Goal: Task Accomplishment & Management: Complete application form

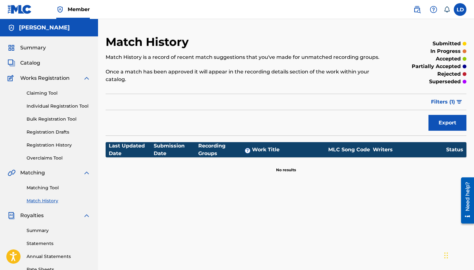
click at [45, 95] on link "Claiming Tool" at bounding box center [59, 93] width 64 height 7
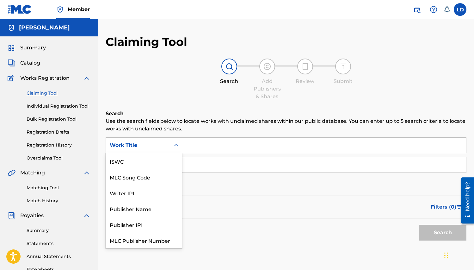
click at [176, 145] on icon "Search Form" at bounding box center [176, 145] width 6 height 6
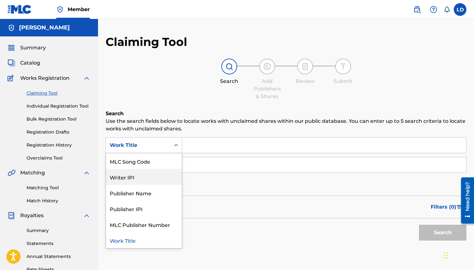
click at [168, 175] on div "Writer IPI" at bounding box center [144, 177] width 76 height 16
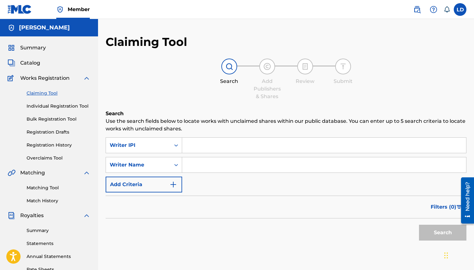
click at [204, 147] on input "Search Form" at bounding box center [324, 145] width 284 height 15
type input "512678061"
click at [210, 167] on input "Search Form" at bounding box center [324, 164] width 284 height 15
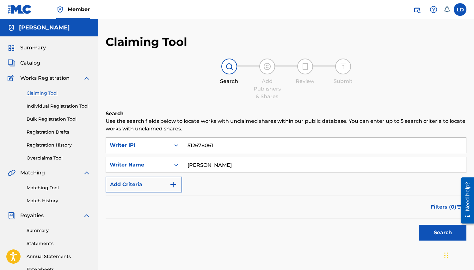
type input "[PERSON_NAME]"
click at [172, 185] on img "Search Form" at bounding box center [174, 185] width 8 height 8
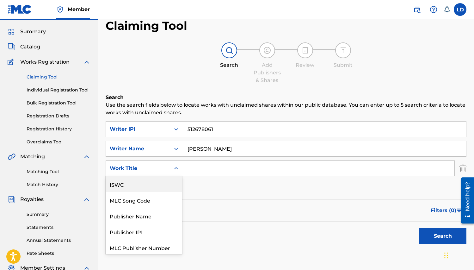
click at [176, 176] on div "ISWC, 1 of 6. 6 results available. Use Up and Down to choose options, press Ent…" at bounding box center [144, 168] width 77 height 16
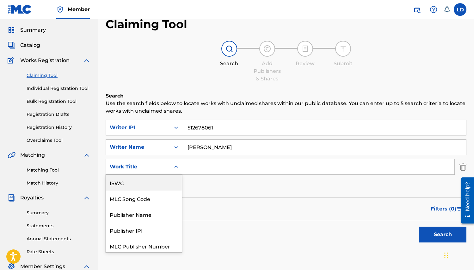
click at [163, 180] on div "ISWC" at bounding box center [144, 183] width 76 height 16
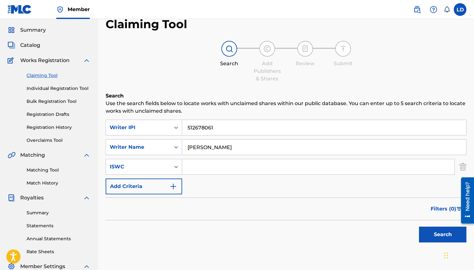
click at [194, 165] on input "Search Form" at bounding box center [318, 166] width 273 height 15
type input "q"
click at [174, 188] on img "Search Form" at bounding box center [174, 187] width 8 height 8
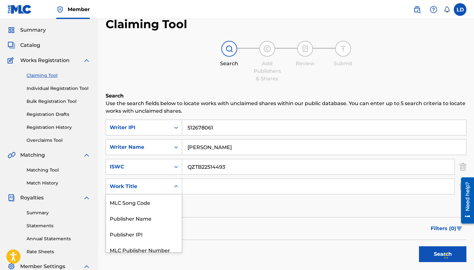
click at [176, 187] on icon "Search Form" at bounding box center [176, 186] width 6 height 6
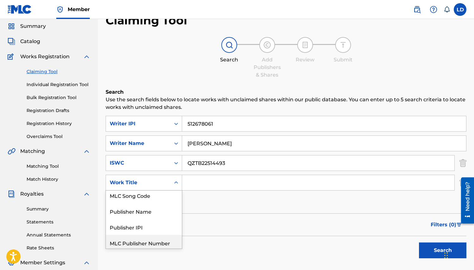
scroll to position [0, 0]
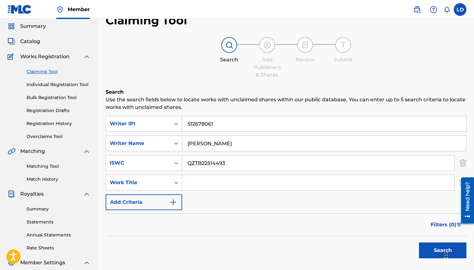
click at [435, 251] on button "Search" at bounding box center [442, 250] width 47 height 16
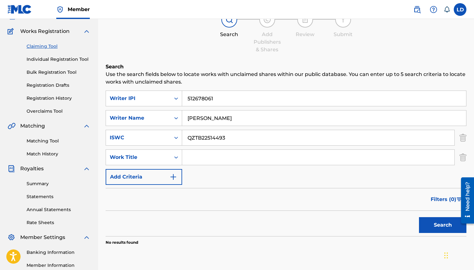
scroll to position [51, 0]
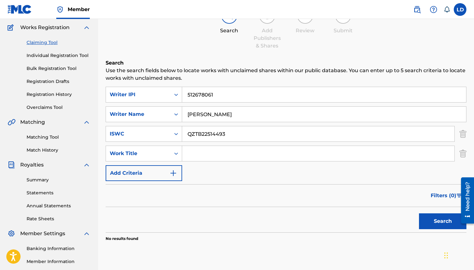
click at [454, 220] on button "Search" at bounding box center [442, 221] width 47 height 16
click at [233, 134] on input "QZTB22514493" at bounding box center [318, 133] width 273 height 15
type input "Q"
type input "T3332352651"
click at [447, 225] on button "Search" at bounding box center [442, 221] width 47 height 16
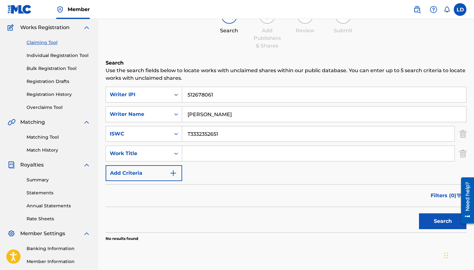
click at [441, 217] on button "Search" at bounding box center [442, 221] width 47 height 16
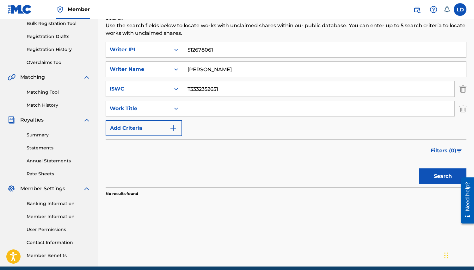
scroll to position [90, 0]
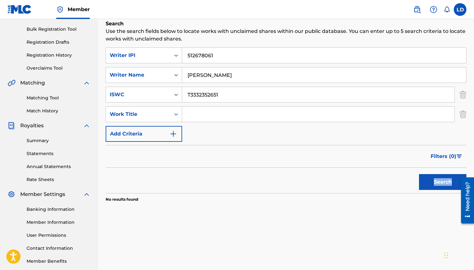
drag, startPoint x: 899, startPoint y: 355, endPoint x: 460, endPoint y: 182, distance: 471.4
click at [460, 182] on div at bounding box center [466, 200] width 18 height 51
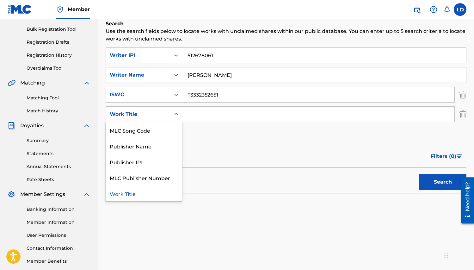
click at [178, 116] on icon "Search Form" at bounding box center [176, 114] width 6 height 6
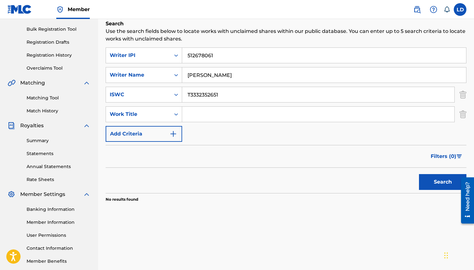
click at [273, 173] on div "Search" at bounding box center [286, 180] width 361 height 25
click at [466, 115] on img "Search Form" at bounding box center [463, 114] width 7 height 16
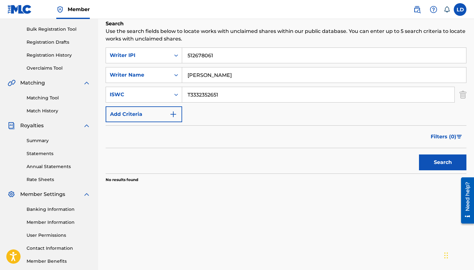
click at [442, 159] on button "Search" at bounding box center [442, 162] width 47 height 16
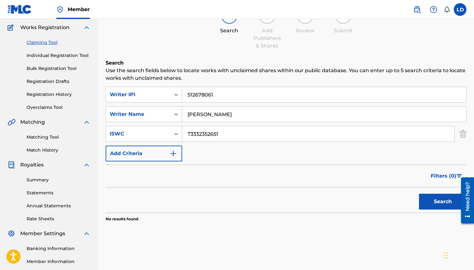
click at [46, 43] on link "Claiming Tool" at bounding box center [59, 42] width 64 height 7
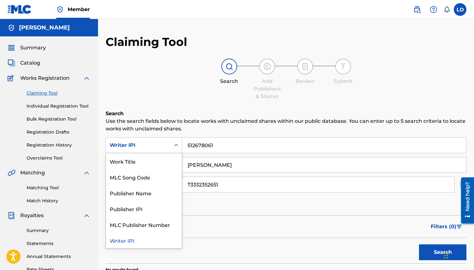
click at [176, 145] on icon "Search Form" at bounding box center [176, 145] width 4 height 2
click at [160, 159] on div "Work Title" at bounding box center [144, 161] width 76 height 16
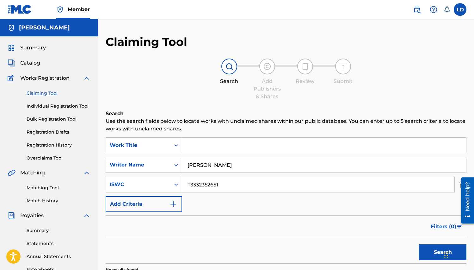
click at [192, 151] on input "Search Form" at bounding box center [324, 145] width 284 height 15
click at [54, 108] on link "Individual Registration Tool" at bounding box center [59, 106] width 64 height 7
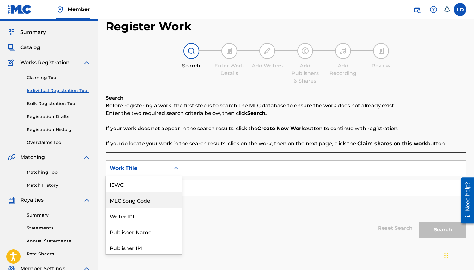
scroll to position [17, 0]
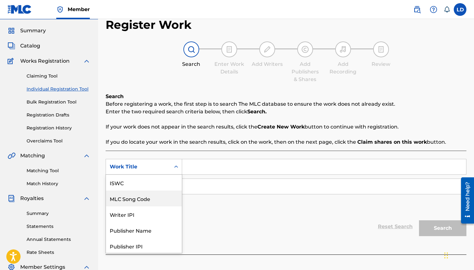
click at [175, 175] on div "MLC Song Code, 2 of 7. 7 results available. Use Up and Down to choose options, …" at bounding box center [144, 167] width 77 height 16
click at [158, 196] on div "Writer IPI" at bounding box center [144, 199] width 76 height 16
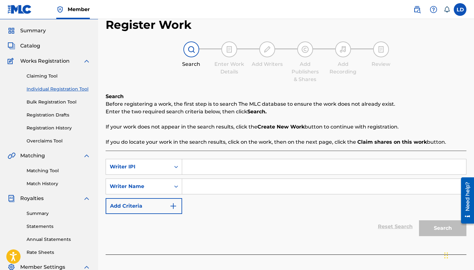
click at [195, 171] on input "Search Form" at bounding box center [324, 166] width 284 height 15
type input "512678061"
click at [197, 187] on input "Search Form" at bounding box center [324, 186] width 284 height 15
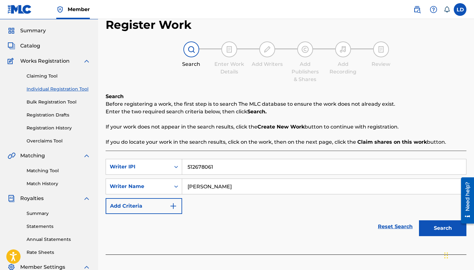
type input "[PERSON_NAME]"
click at [429, 232] on button "Search" at bounding box center [442, 228] width 47 height 16
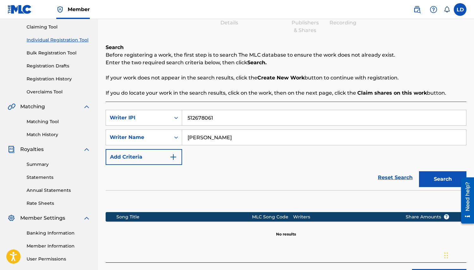
scroll to position [68, 0]
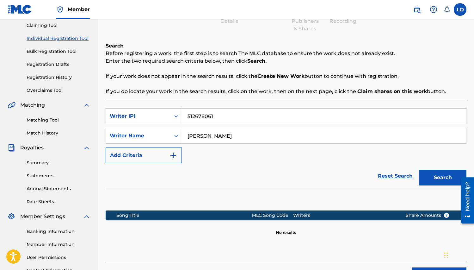
click at [173, 153] on img "Search Form" at bounding box center [174, 156] width 8 height 8
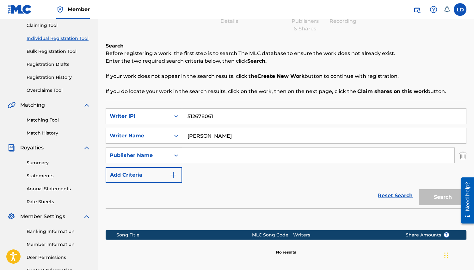
click at [176, 156] on icon "Search Form" at bounding box center [176, 155] width 6 height 6
click at [267, 190] on div "Reset Search Search" at bounding box center [286, 195] width 361 height 25
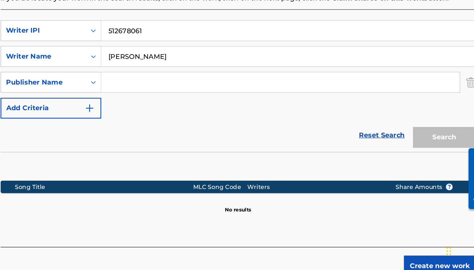
scroll to position [96, 0]
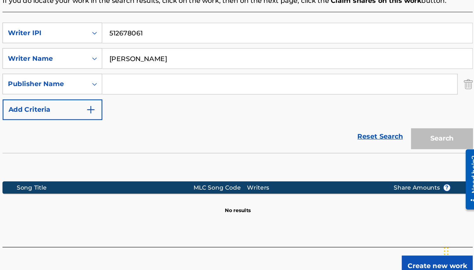
click at [230, 180] on section at bounding box center [286, 189] width 361 height 19
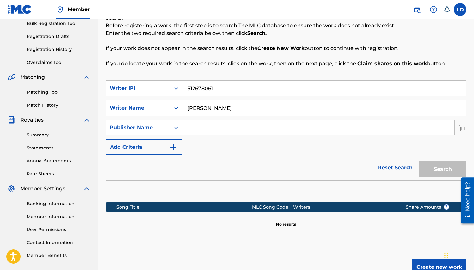
click at [274, 49] on strong "Create New Work" at bounding box center [281, 48] width 47 height 6
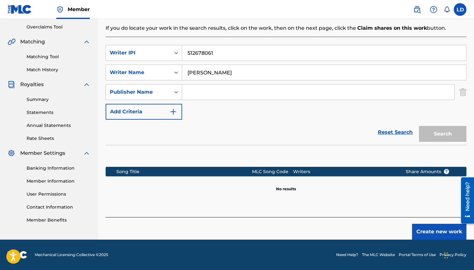
scroll to position [126, 0]
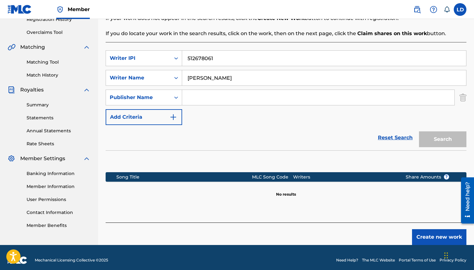
click at [433, 233] on button "Create new work" at bounding box center [439, 237] width 54 height 16
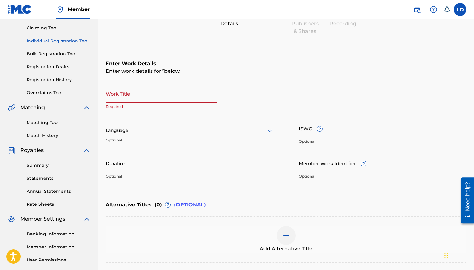
scroll to position [62, 0]
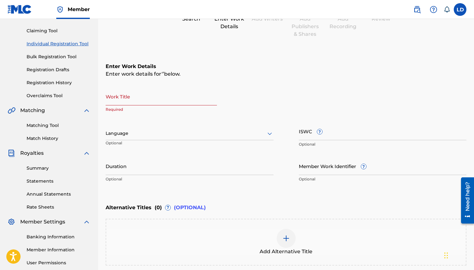
click at [123, 103] on input "Work Title" at bounding box center [161, 96] width 111 height 18
type input "w"
type input "Who Wanna Ride"
click at [269, 133] on icon at bounding box center [270, 134] width 4 height 3
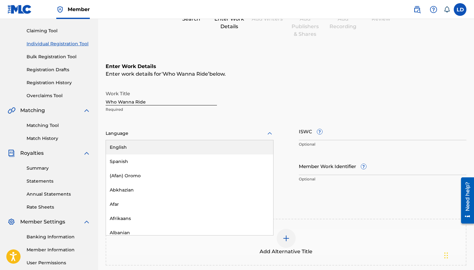
click at [246, 144] on div "English" at bounding box center [189, 147] width 167 height 14
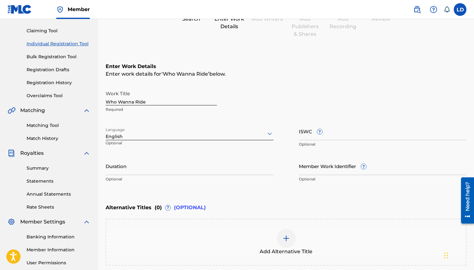
click at [339, 136] on input "ISWC ?" at bounding box center [383, 131] width 168 height 18
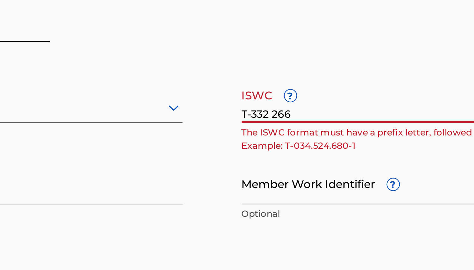
click at [311, 137] on input "T-332 266" at bounding box center [383, 131] width 168 height 18
click at [329, 137] on input "T-332 .667.73687" at bounding box center [383, 131] width 168 height 18
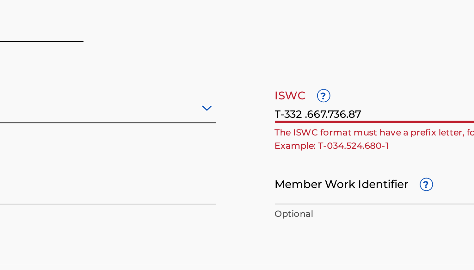
click at [324, 136] on input "T-332 .667.736.87" at bounding box center [383, 131] width 168 height 18
click at [328, 137] on input "T-332 .667.36.87" at bounding box center [383, 131] width 168 height 18
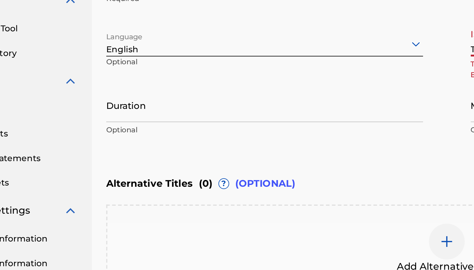
type input "T-332 .667.368.7"
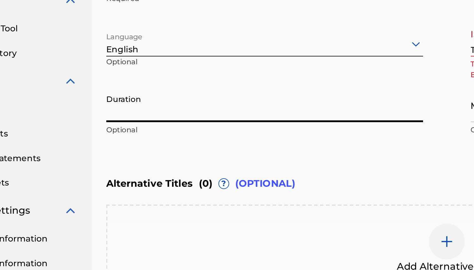
click at [135, 170] on input "Duration" at bounding box center [190, 166] width 168 height 18
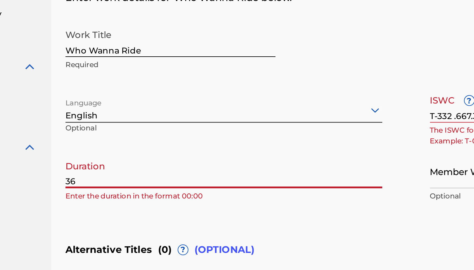
click at [109, 171] on input "36" at bounding box center [190, 166] width 168 height 18
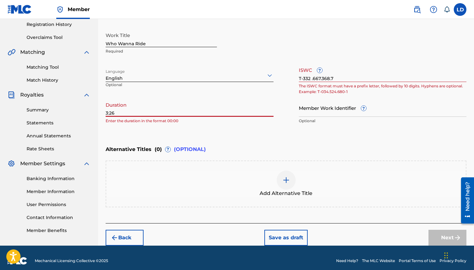
scroll to position [126, 0]
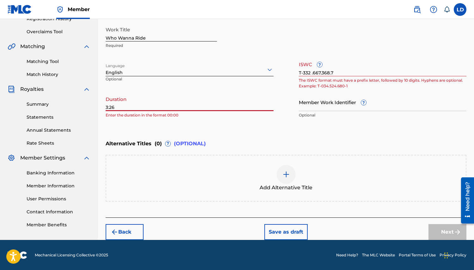
type input "3:26"
click at [449, 231] on div "Next" at bounding box center [448, 232] width 38 height 16
click at [449, 232] on div "Next" at bounding box center [448, 232] width 38 height 16
click at [342, 71] on input "T-332 .667.368.7" at bounding box center [383, 67] width 168 height 18
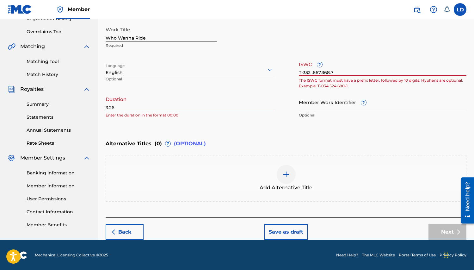
click at [330, 74] on input "T-332 .667.368.7" at bounding box center [383, 67] width 168 height 18
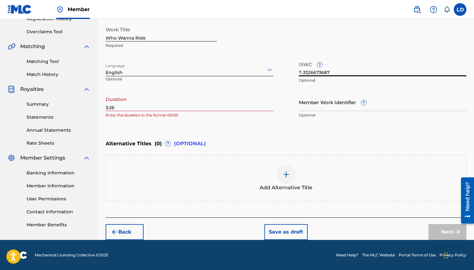
type input "T-3326673687"
click at [159, 117] on p "Enter the duration in the format 00:00" at bounding box center [190, 115] width 168 height 6
click at [106, 107] on input "3:26" at bounding box center [190, 102] width 168 height 18
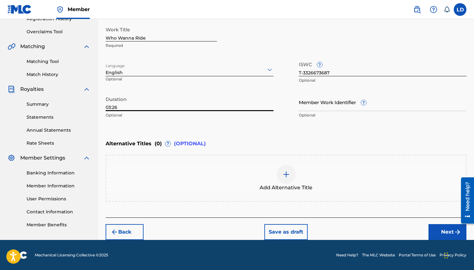
type input "03:26"
click at [442, 229] on button "Next" at bounding box center [448, 232] width 38 height 16
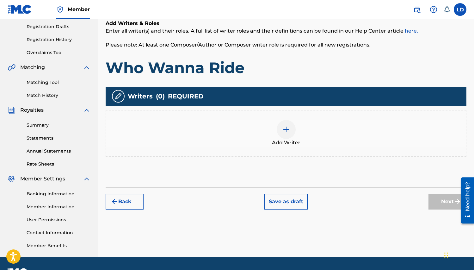
scroll to position [111, 0]
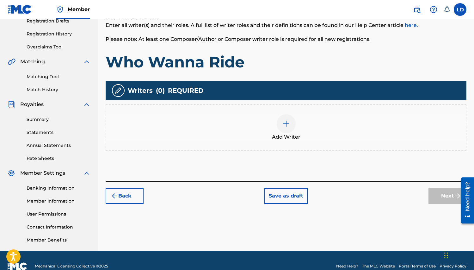
click at [284, 125] on img at bounding box center [287, 124] width 8 height 8
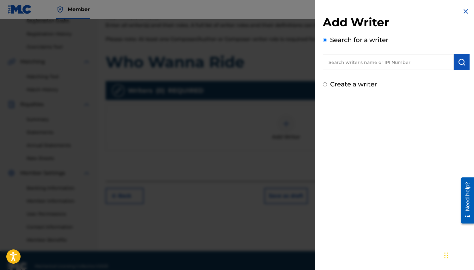
click at [362, 63] on input "text" at bounding box center [388, 62] width 131 height 16
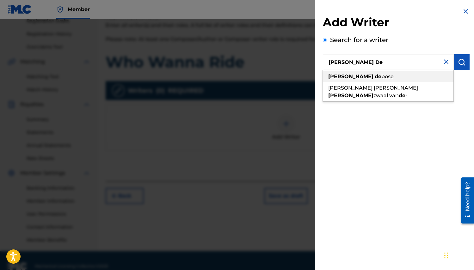
click at [382, 78] on span "bose" at bounding box center [388, 76] width 12 height 6
type input "[PERSON_NAME]"
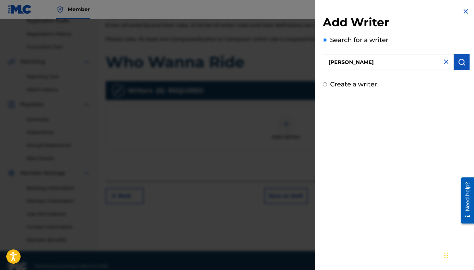
scroll to position [122, 0]
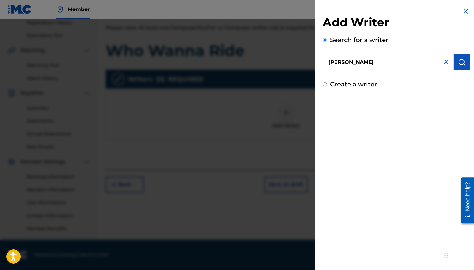
click at [464, 65] on button "submit" at bounding box center [462, 62] width 16 height 16
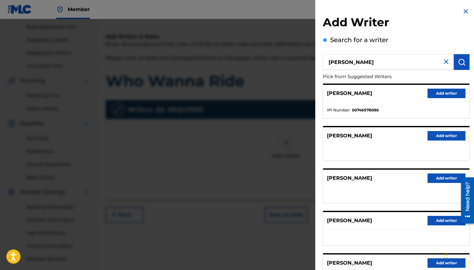
scroll to position [94, 0]
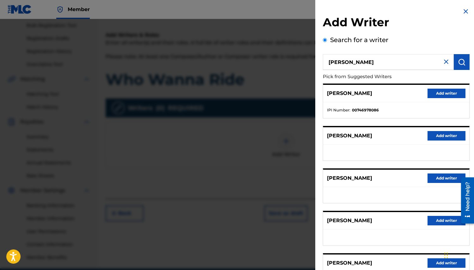
click at [437, 217] on button "Add writer" at bounding box center [447, 220] width 38 height 9
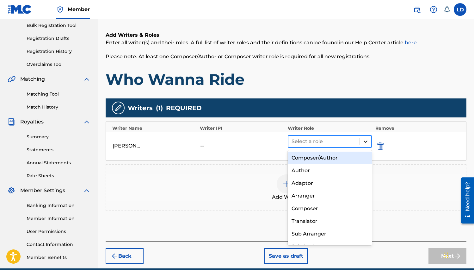
click at [364, 141] on icon at bounding box center [366, 142] width 4 height 2
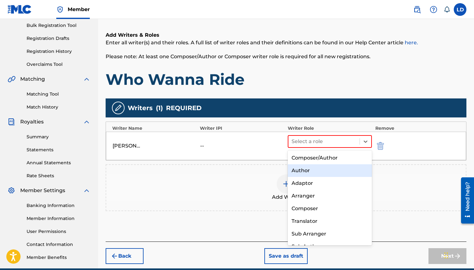
click at [315, 169] on div "Author" at bounding box center [330, 170] width 85 height 13
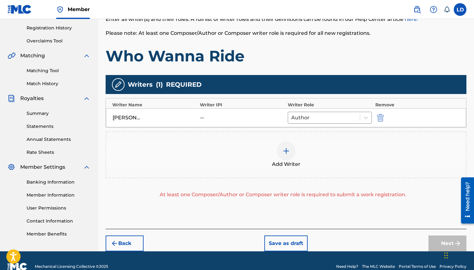
scroll to position [119, 0]
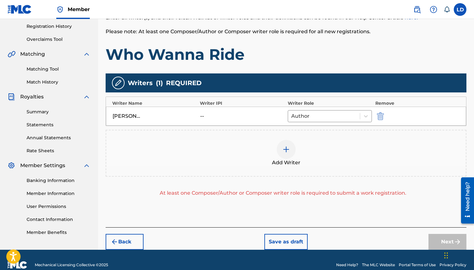
click at [284, 147] on img at bounding box center [287, 150] width 8 height 8
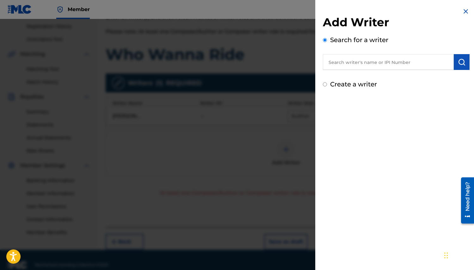
click at [339, 66] on input "text" at bounding box center [388, 62] width 131 height 16
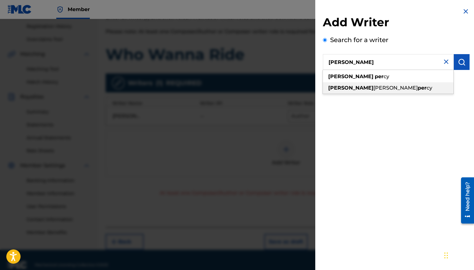
click at [374, 86] on span "[PERSON_NAME]" at bounding box center [396, 88] width 44 height 6
type input "[PERSON_NAME] [PERSON_NAME]"
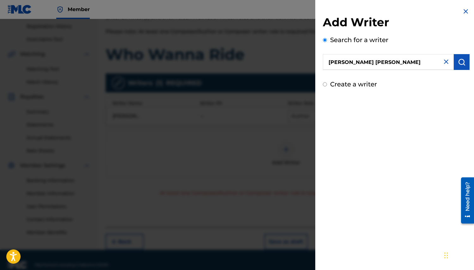
click at [460, 61] on img "submit" at bounding box center [462, 62] width 8 height 8
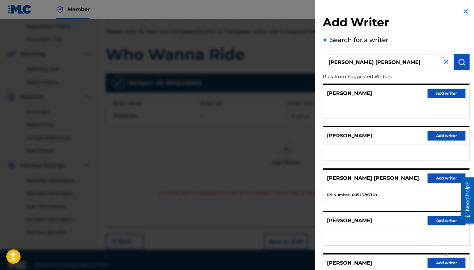
click at [437, 179] on button "Add writer" at bounding box center [447, 177] width 38 height 9
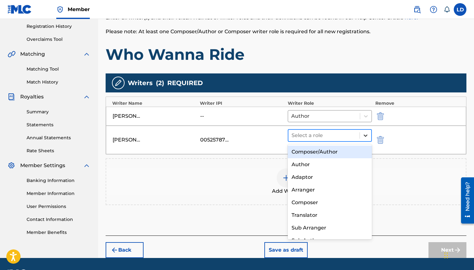
click at [367, 135] on icon at bounding box center [366, 135] width 6 height 6
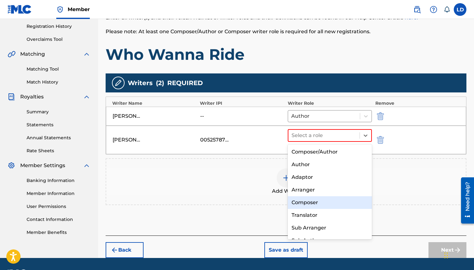
click at [310, 200] on div "Composer" at bounding box center [330, 202] width 85 height 13
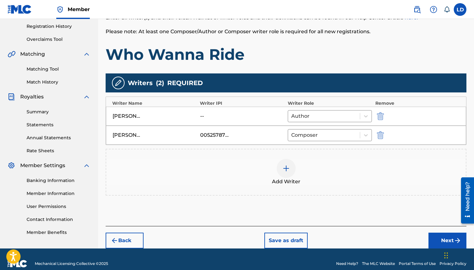
scroll to position [128, 0]
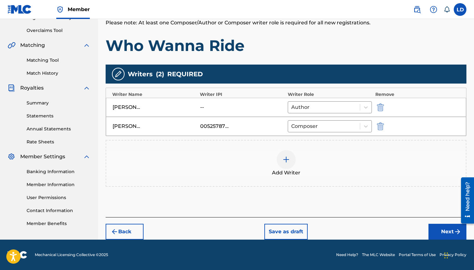
click at [448, 234] on button "Next" at bounding box center [448, 232] width 38 height 16
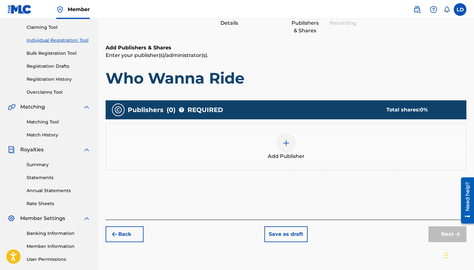
scroll to position [70, 0]
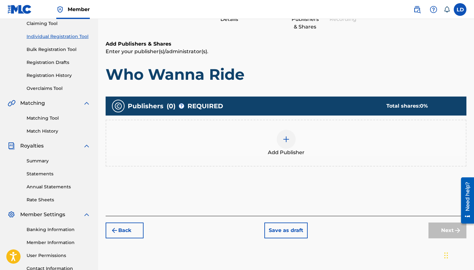
click at [291, 138] on div at bounding box center [286, 139] width 19 height 19
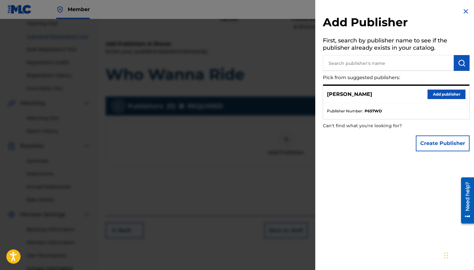
click at [441, 94] on button "Add publisher" at bounding box center [447, 94] width 38 height 9
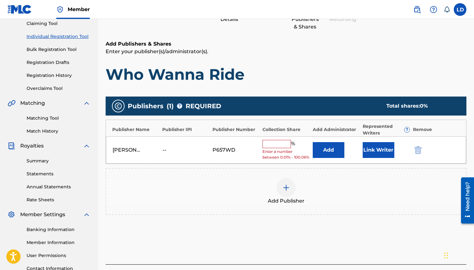
click at [267, 144] on input "text" at bounding box center [277, 144] width 28 height 8
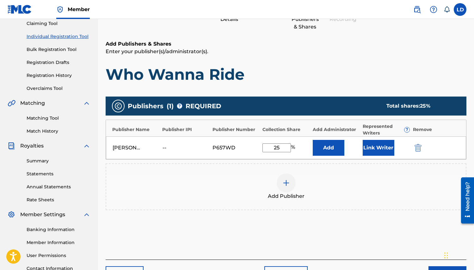
type input "25"
click at [335, 149] on button "Add" at bounding box center [329, 148] width 32 height 16
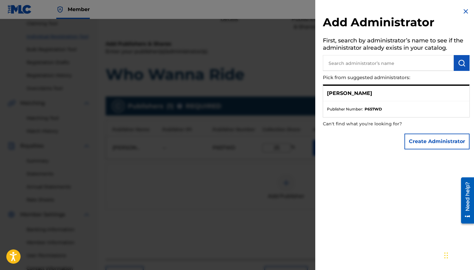
click at [338, 63] on input "text" at bounding box center [388, 63] width 131 height 16
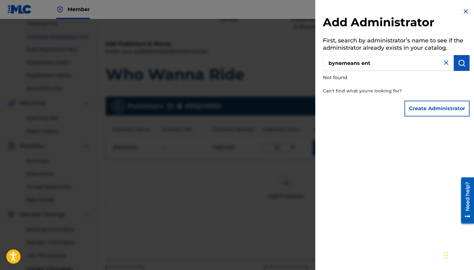
click at [337, 64] on input "bynemeans ent" at bounding box center [388, 63] width 131 height 16
type input "By [PERSON_NAME] ent"
click at [461, 64] on img "submit" at bounding box center [462, 63] width 8 height 8
click at [382, 64] on input "By [PERSON_NAME] ent" at bounding box center [388, 63] width 131 height 16
click at [465, 9] on img at bounding box center [466, 12] width 8 height 8
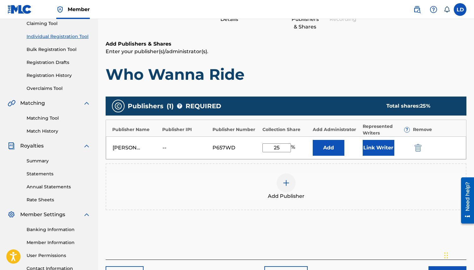
click at [378, 149] on button "Link Writer" at bounding box center [379, 148] width 32 height 16
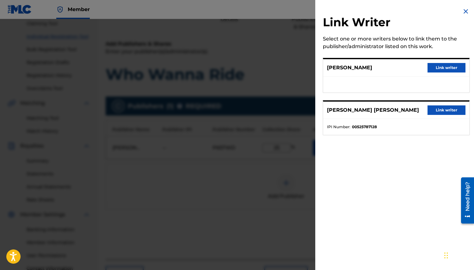
click at [465, 11] on img at bounding box center [466, 12] width 8 height 8
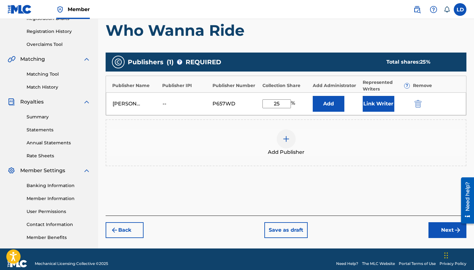
scroll to position [122, 0]
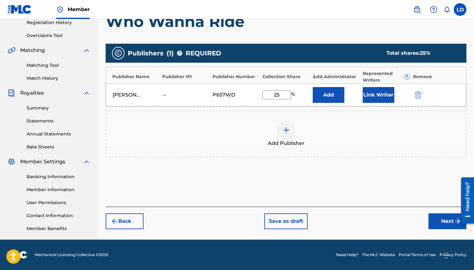
click at [287, 130] on img at bounding box center [287, 130] width 8 height 8
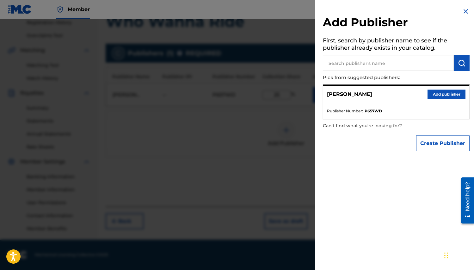
click at [336, 64] on input "text" at bounding box center [388, 63] width 131 height 16
click at [461, 63] on img "submit" at bounding box center [462, 63] width 8 height 8
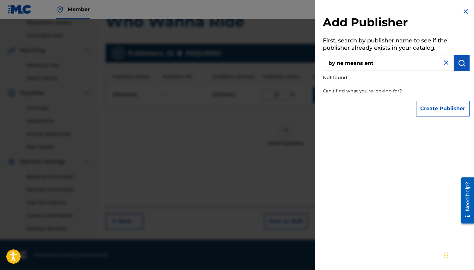
click at [380, 63] on input "by ne means ent" at bounding box center [388, 63] width 131 height 16
type input "b"
click at [463, 59] on button "submit" at bounding box center [462, 63] width 16 height 16
click at [379, 70] on input "[PERSON_NAME]" at bounding box center [388, 63] width 131 height 16
type input "d"
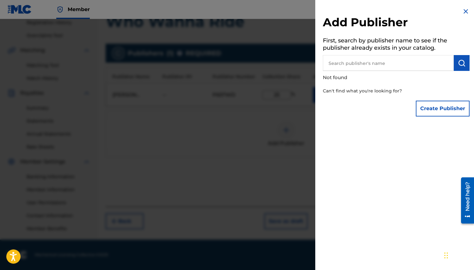
click at [435, 111] on button "Create Publisher" at bounding box center [443, 109] width 54 height 16
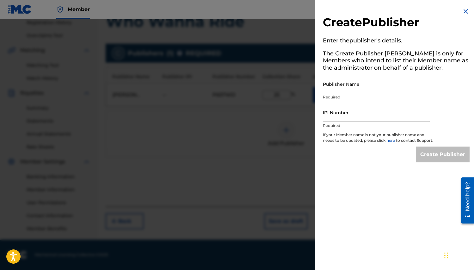
click at [464, 11] on img at bounding box center [466, 12] width 8 height 8
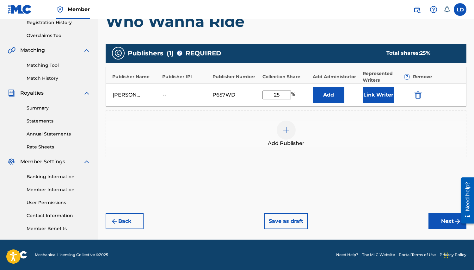
click at [282, 130] on div at bounding box center [286, 130] width 19 height 19
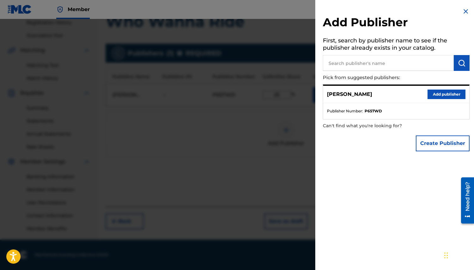
click at [400, 62] on input "text" at bounding box center [388, 63] width 131 height 16
type input "[PERSON_NAME]"
click at [462, 64] on img "submit" at bounding box center [462, 63] width 8 height 8
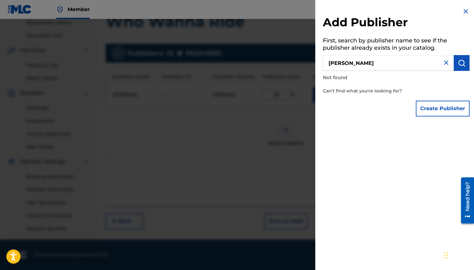
click at [443, 65] on img at bounding box center [447, 63] width 8 height 8
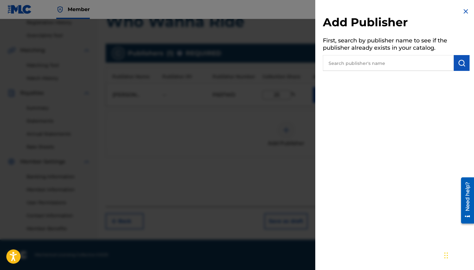
click at [465, 8] on img at bounding box center [466, 12] width 8 height 8
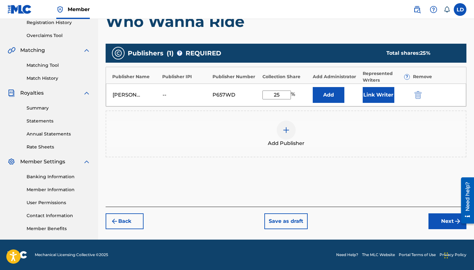
click at [291, 132] on div at bounding box center [286, 130] width 19 height 19
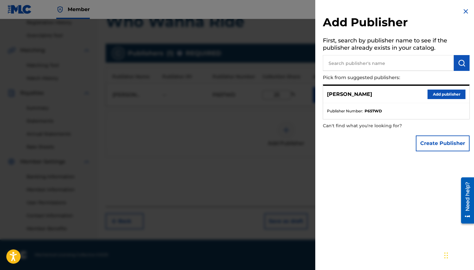
click at [330, 64] on input "text" at bounding box center [388, 63] width 131 height 16
type input "b"
type input "By Ne Means Ent"
click at [458, 64] on img "submit" at bounding box center [462, 63] width 8 height 8
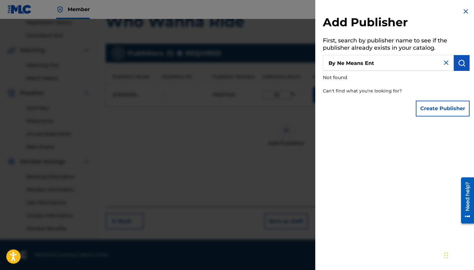
click at [437, 111] on button "Create Publisher" at bounding box center [443, 109] width 54 height 16
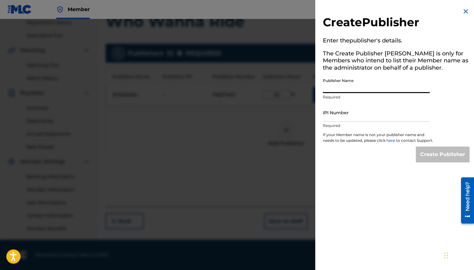
click at [340, 90] on input "Publisher Name" at bounding box center [376, 84] width 107 height 18
type input "By"
click at [464, 10] on img at bounding box center [466, 12] width 8 height 8
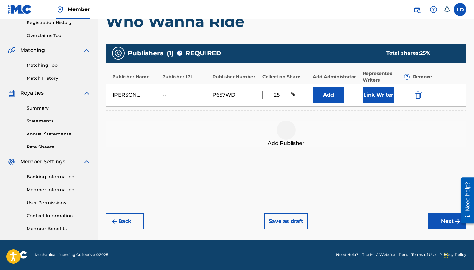
click at [285, 131] on img at bounding box center [287, 130] width 8 height 8
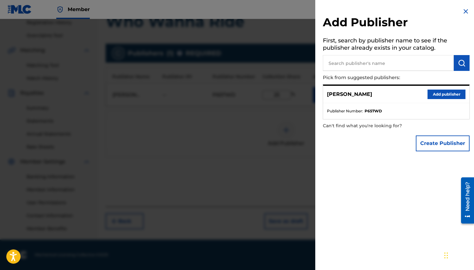
click at [350, 64] on input "text" at bounding box center [388, 63] width 131 height 16
type input "By Ne Means ENT"
click at [465, 11] on img at bounding box center [466, 12] width 8 height 8
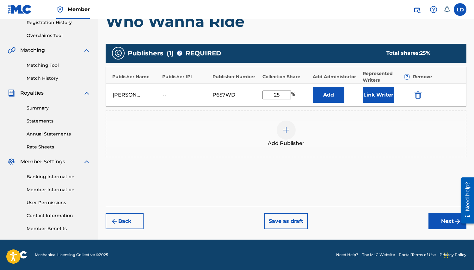
click at [287, 129] on img at bounding box center [287, 130] width 8 height 8
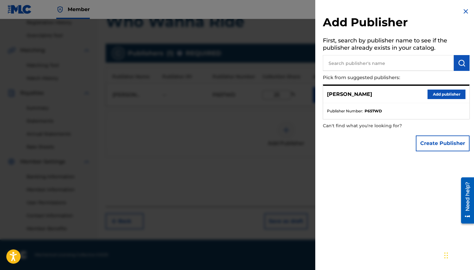
click at [364, 62] on input "text" at bounding box center [388, 63] width 131 height 16
type input "1031313625"
click at [461, 67] on button "submit" at bounding box center [462, 63] width 16 height 16
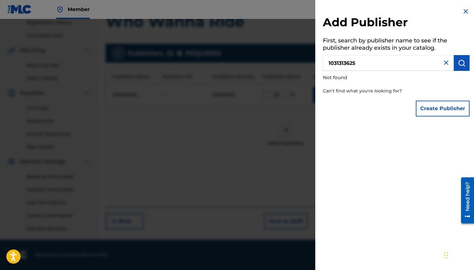
click at [462, 9] on img at bounding box center [466, 12] width 8 height 8
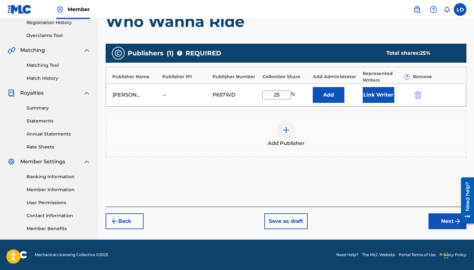
click at [292, 129] on div at bounding box center [286, 130] width 19 height 19
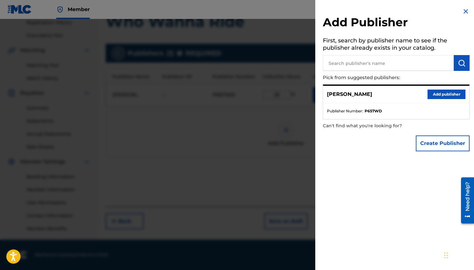
click at [355, 63] on input "text" at bounding box center [388, 63] width 131 height 16
click at [463, 12] on img at bounding box center [466, 12] width 8 height 8
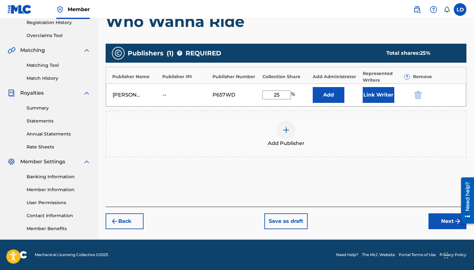
click at [283, 128] on img at bounding box center [287, 130] width 8 height 8
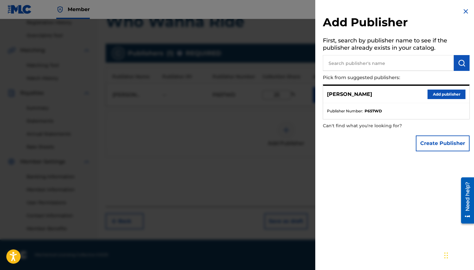
click at [351, 65] on input "text" at bounding box center [388, 63] width 131 height 16
type input "b"
click at [437, 145] on button "Create Publisher" at bounding box center [443, 143] width 54 height 16
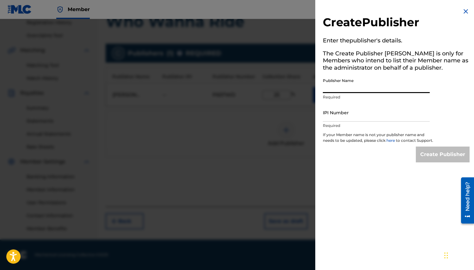
click at [339, 86] on input "Publisher Name" at bounding box center [376, 84] width 107 height 18
type input "By Ne Means Ent"
click at [337, 117] on input "IPI Number" at bounding box center [376, 113] width 107 height 18
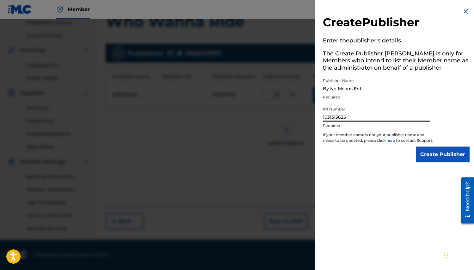
type input "1031313625"
click at [453, 162] on input "Create Publisher" at bounding box center [443, 155] width 54 height 16
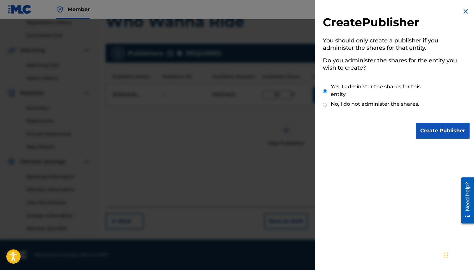
click at [325, 104] on input "No, I do not administer the shares." at bounding box center [325, 105] width 4 height 6
radio input "true"
click at [461, 133] on input "Create Publisher" at bounding box center [443, 131] width 54 height 16
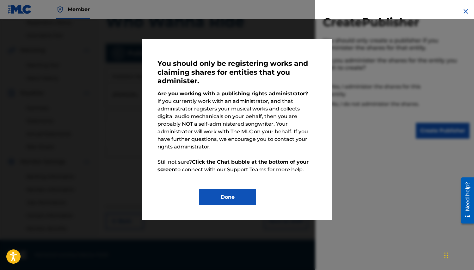
click at [232, 189] on button "Done" at bounding box center [227, 197] width 57 height 16
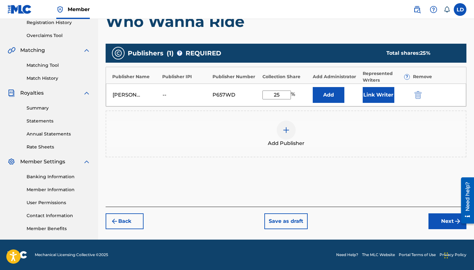
click at [285, 133] on img at bounding box center [287, 130] width 8 height 8
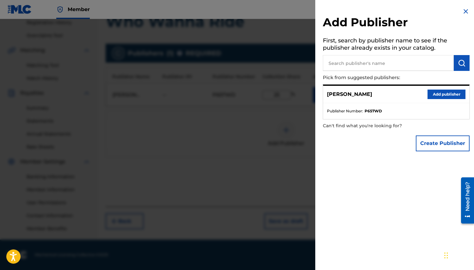
click at [359, 67] on input "text" at bounding box center [388, 63] width 131 height 16
click at [466, 10] on img at bounding box center [466, 12] width 8 height 8
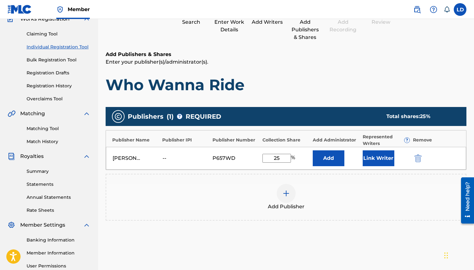
scroll to position [57, 0]
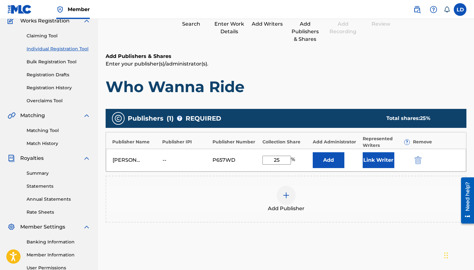
click at [288, 196] on img at bounding box center [287, 196] width 8 height 8
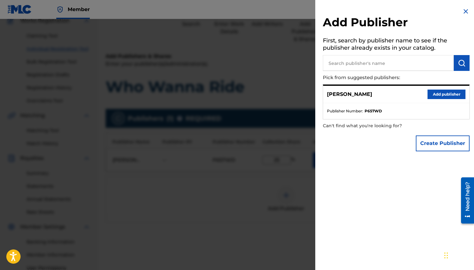
click at [428, 144] on button "Create Publisher" at bounding box center [443, 143] width 54 height 16
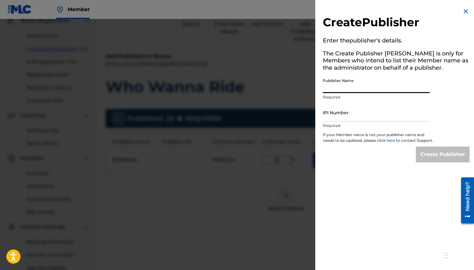
click at [353, 87] on input "Publisher Name" at bounding box center [376, 84] width 107 height 18
type input "By Ne Means Ent"
click at [338, 116] on input "IPI Number" at bounding box center [376, 113] width 107 height 18
type input "1031313625"
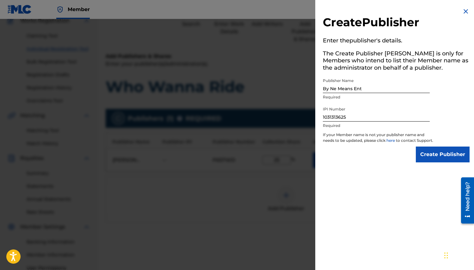
click at [426, 162] on input "Create Publisher" at bounding box center [443, 155] width 54 height 16
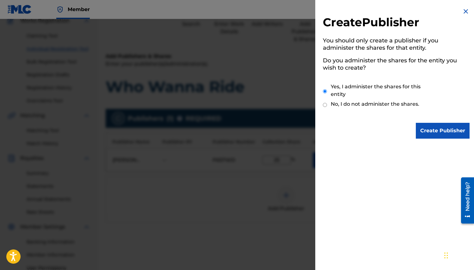
click at [447, 132] on input "Create Publisher" at bounding box center [443, 131] width 54 height 16
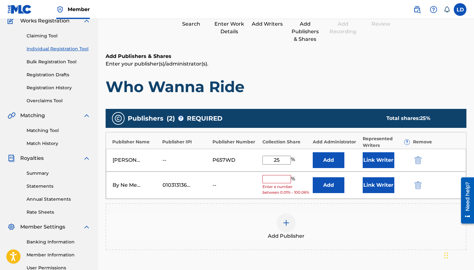
click at [273, 182] on input "text" at bounding box center [277, 179] width 28 height 8
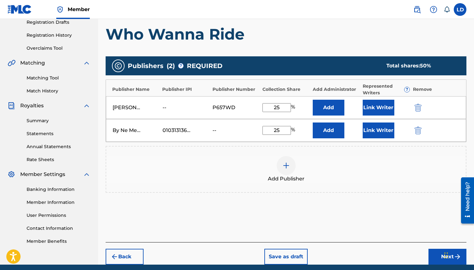
scroll to position [110, 0]
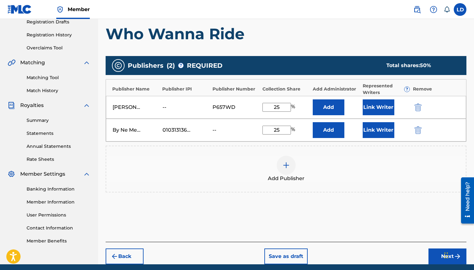
type input "25"
click at [438, 252] on button "Next" at bounding box center [448, 256] width 38 height 16
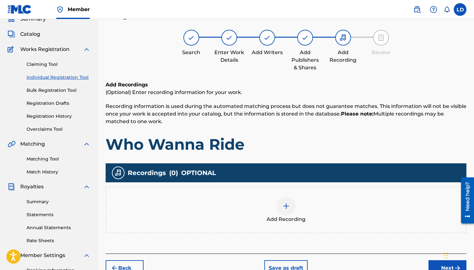
scroll to position [28, 0]
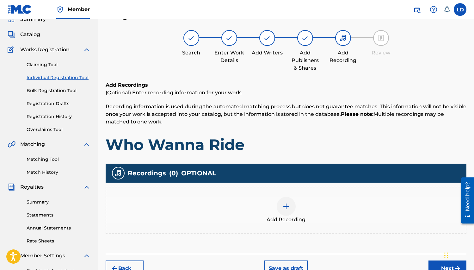
click at [285, 205] on img at bounding box center [287, 207] width 8 height 8
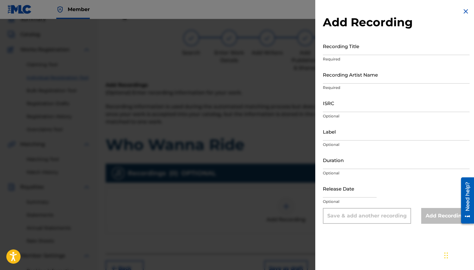
click at [372, 46] on input "Recording Title" at bounding box center [396, 46] width 147 height 18
type input "Who Wanna Ride"
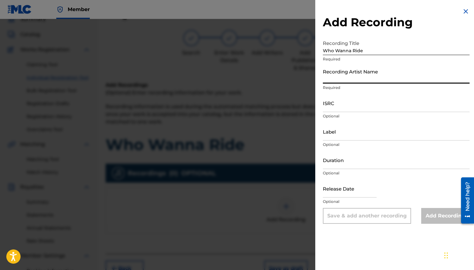
click at [360, 83] on input "Recording Artist Name" at bounding box center [396, 75] width 147 height 18
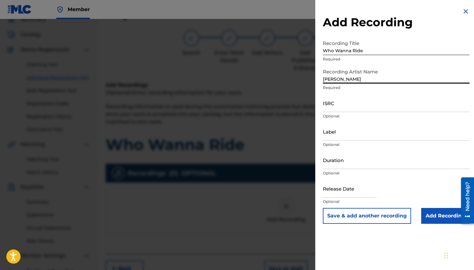
type input "[PERSON_NAME]"
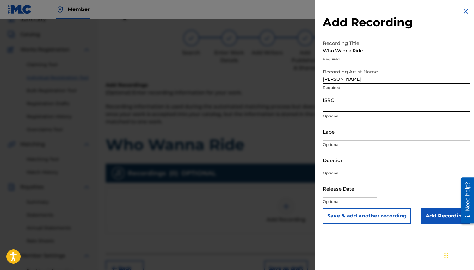
click at [347, 108] on input "ISRC" at bounding box center [396, 103] width 147 height 18
type input "QZHNc2589151"
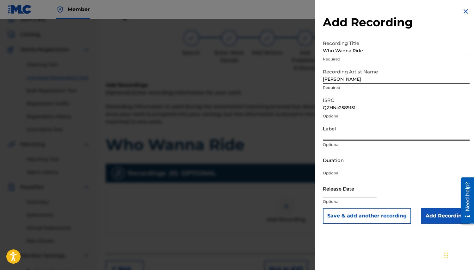
click at [336, 138] on input "Label" at bounding box center [396, 131] width 147 height 18
type input "Piano Shawty Music Ent"
click at [349, 167] on input "Duration" at bounding box center [396, 160] width 147 height 18
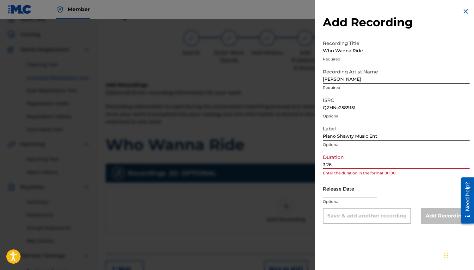
click at [324, 165] on input "3;26" at bounding box center [396, 160] width 147 height 18
click at [330, 165] on input "03;26" at bounding box center [396, 160] width 147 height 18
type input "03;26"
click at [351, 196] on input "text" at bounding box center [350, 188] width 54 height 18
select select "7"
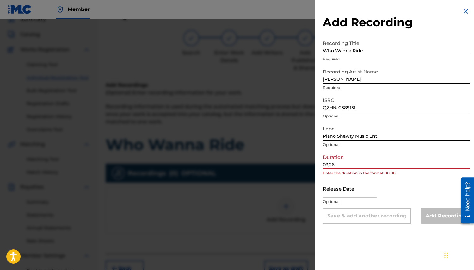
select select "2025"
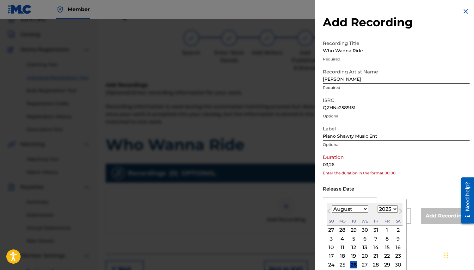
click at [364, 206] on select "January February March April May June July August September October November De…" at bounding box center [350, 208] width 36 height 7
select select "2"
click at [332, 205] on select "January February March April May June July August September October November De…" at bounding box center [350, 208] width 36 height 7
click at [342, 257] on div "17" at bounding box center [343, 256] width 8 height 8
type input "[DATE]"
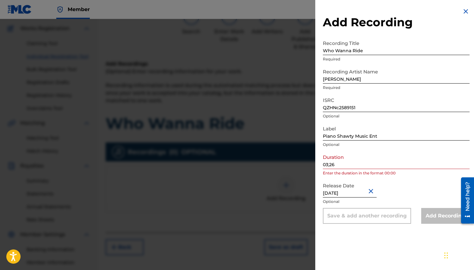
scroll to position [53, 0]
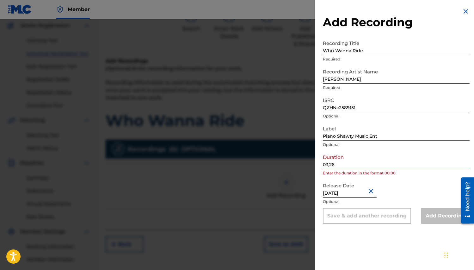
click at [440, 215] on div "Add Recording" at bounding box center [446, 216] width 48 height 16
click at [330, 165] on input "03;26" at bounding box center [396, 160] width 147 height 18
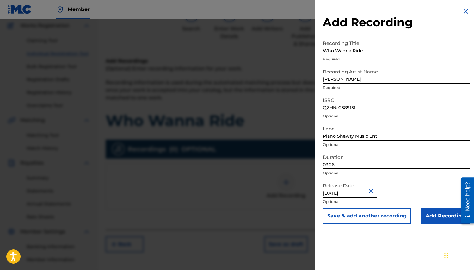
type input "03:26"
click at [450, 215] on input "Add Recording" at bounding box center [446, 216] width 48 height 16
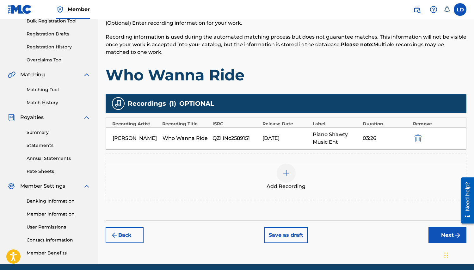
scroll to position [122, 0]
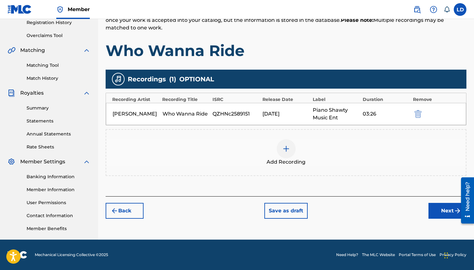
click at [286, 149] on img at bounding box center [287, 149] width 8 height 8
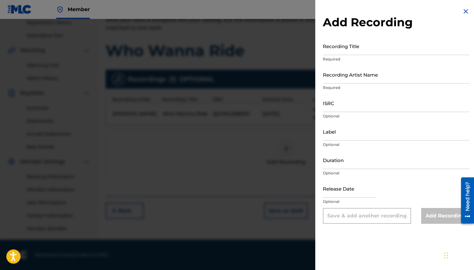
click at [464, 13] on img at bounding box center [466, 12] width 8 height 8
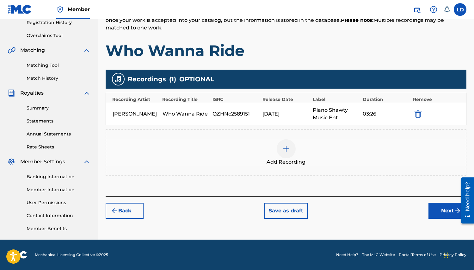
click at [446, 212] on button "Next" at bounding box center [448, 211] width 38 height 16
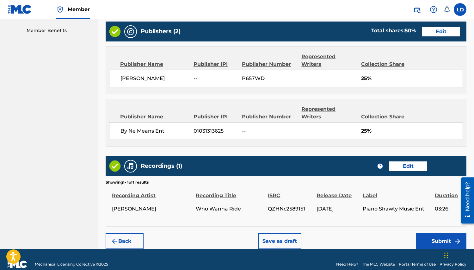
scroll to position [316, 0]
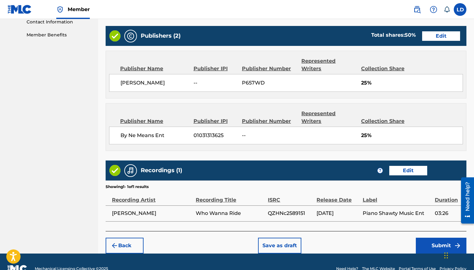
click at [440, 242] on button "Submit" at bounding box center [441, 246] width 51 height 16
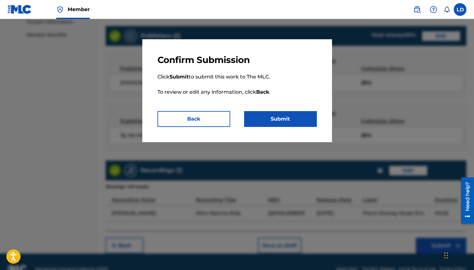
click at [195, 118] on button "Back" at bounding box center [194, 119] width 73 height 16
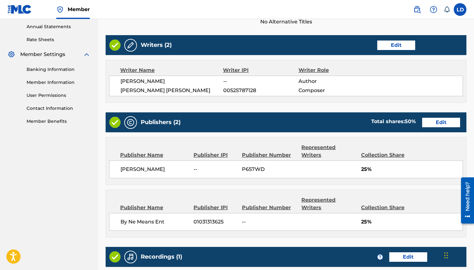
scroll to position [329, 0]
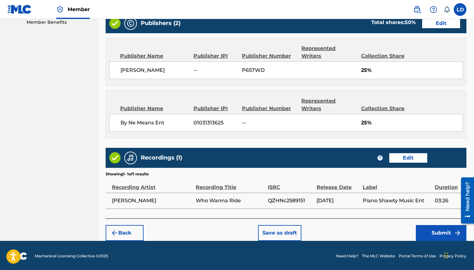
click at [282, 233] on button "Save as draft" at bounding box center [279, 233] width 43 height 16
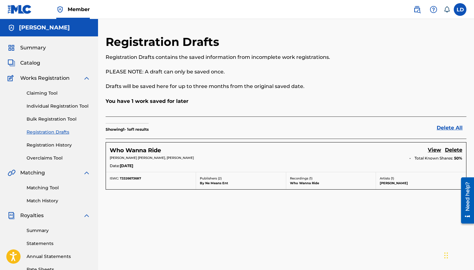
click at [48, 92] on link "Claiming Tool" at bounding box center [59, 93] width 64 height 7
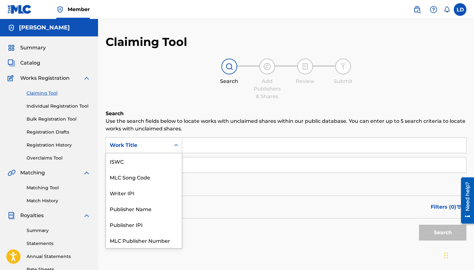
click at [177, 144] on icon "Search Form" at bounding box center [176, 145] width 6 height 6
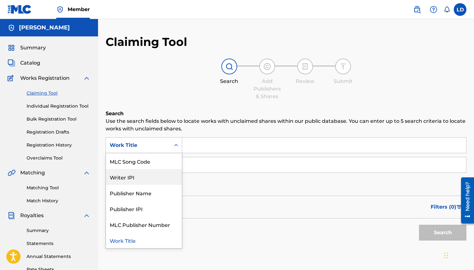
click at [135, 179] on div "Writer IPI" at bounding box center [144, 177] width 76 height 16
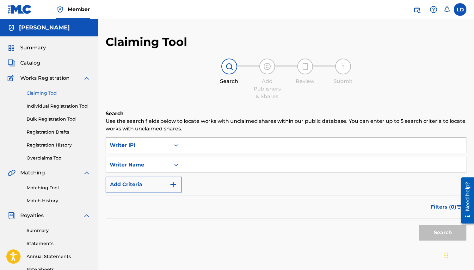
click at [192, 167] on input "Search Form" at bounding box center [324, 164] width 284 height 15
type input "[PERSON_NAME]"
click at [202, 150] on input "Search Form" at bounding box center [324, 145] width 284 height 15
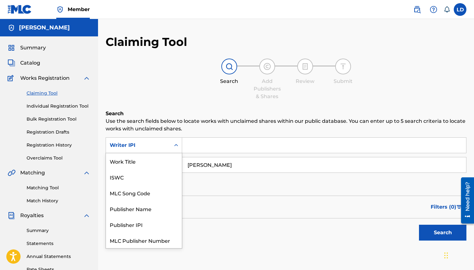
click at [177, 145] on icon "Search Form" at bounding box center [176, 145] width 4 height 2
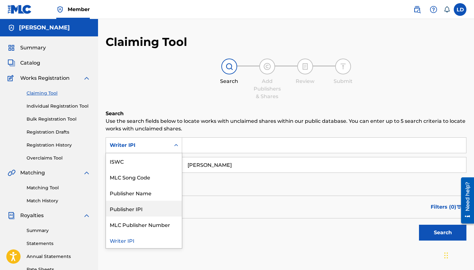
scroll to position [0, 0]
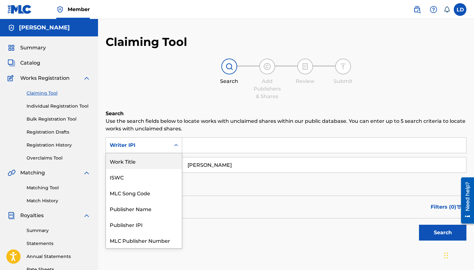
click at [149, 159] on div "Work Title" at bounding box center [144, 161] width 76 height 16
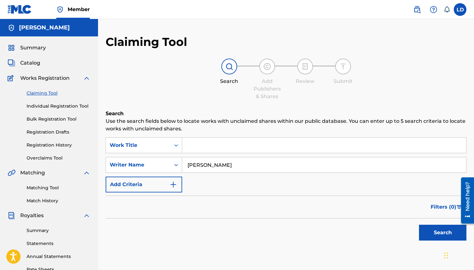
click at [201, 148] on input "Search Form" at bounding box center [324, 145] width 284 height 15
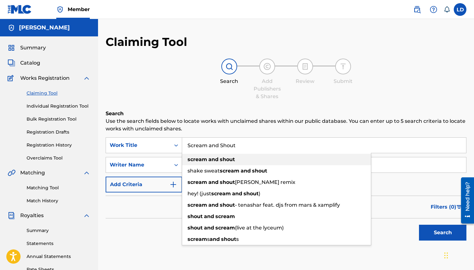
click at [193, 162] on strong "scream" at bounding box center [198, 159] width 20 height 6
type input "scream and shout"
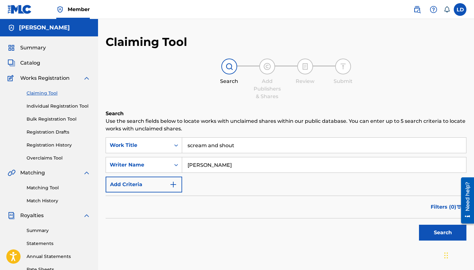
click at [173, 186] on img "Search Form" at bounding box center [174, 185] width 8 height 8
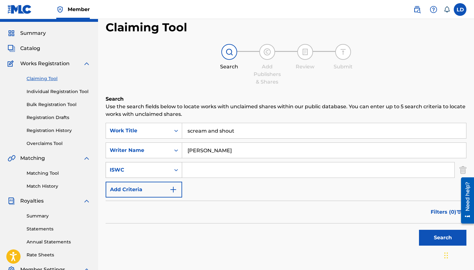
click at [178, 178] on div "ISWC" at bounding box center [144, 170] width 77 height 16
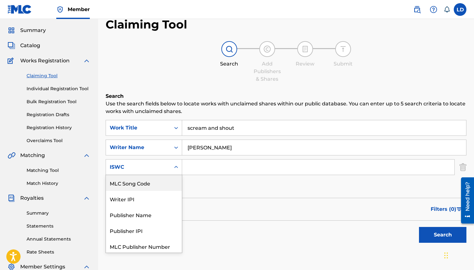
scroll to position [18, 0]
click at [204, 168] on input "Search Form" at bounding box center [318, 166] width 273 height 15
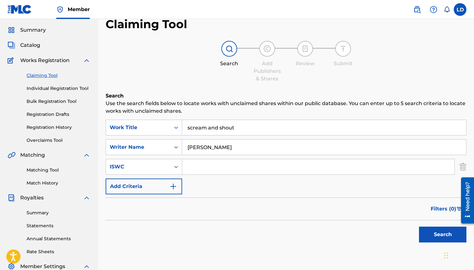
click at [189, 166] on input "Search Form" at bounding box center [318, 166] width 273 height 15
type input "t"
type input "T 3332352651"
click at [174, 187] on img "Search Form" at bounding box center [174, 187] width 8 height 8
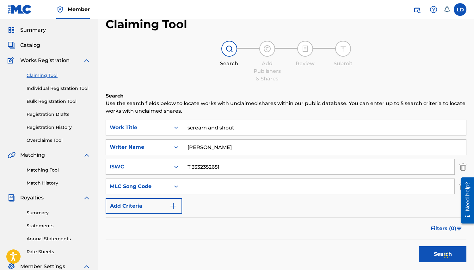
click at [432, 251] on button "Search" at bounding box center [442, 254] width 47 height 16
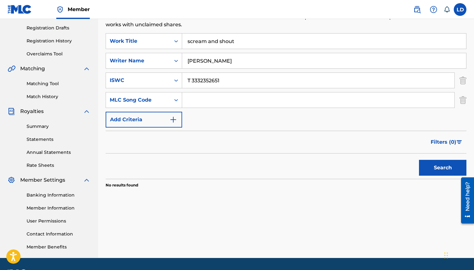
scroll to position [109, 0]
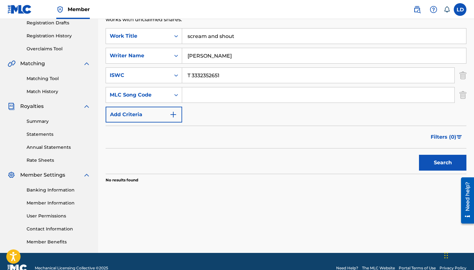
click at [445, 164] on button "Search" at bounding box center [442, 163] width 47 height 16
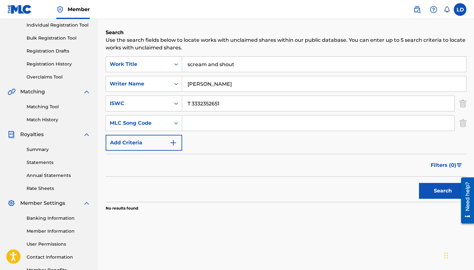
scroll to position [72, 0]
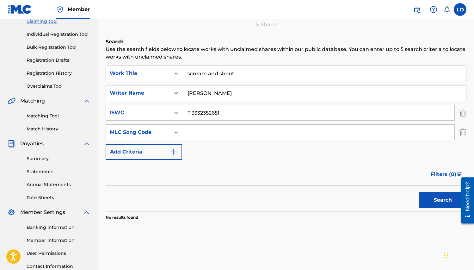
click at [442, 199] on button "Search" at bounding box center [442, 200] width 47 height 16
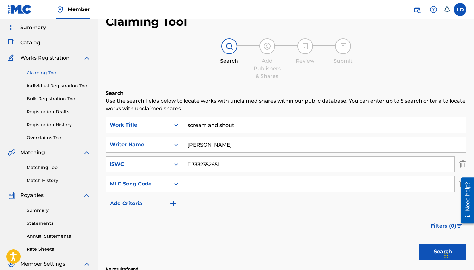
scroll to position [20, 0]
click at [138, 206] on button "Add Criteria" at bounding box center [144, 204] width 77 height 16
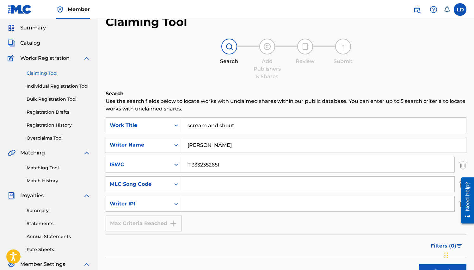
click at [198, 204] on input "Search Form" at bounding box center [318, 203] width 273 height 15
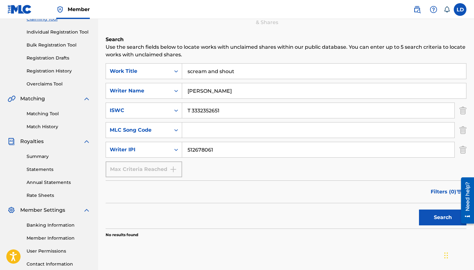
scroll to position [75, 0]
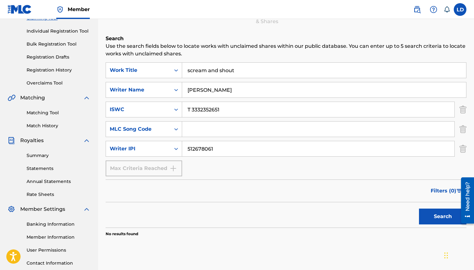
type input "512678061"
click at [455, 220] on button "Search" at bounding box center [442, 217] width 47 height 16
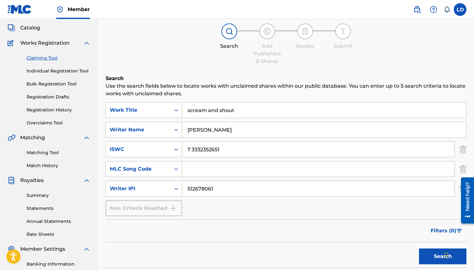
scroll to position [35, 0]
click at [60, 71] on link "Individual Registration Tool" at bounding box center [59, 71] width 64 height 7
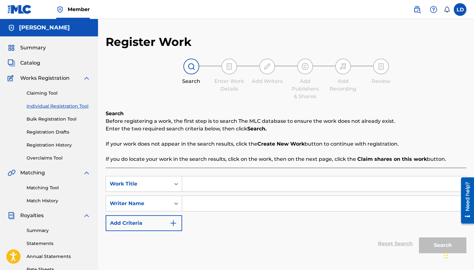
click at [47, 190] on link "Matching Tool" at bounding box center [59, 188] width 64 height 7
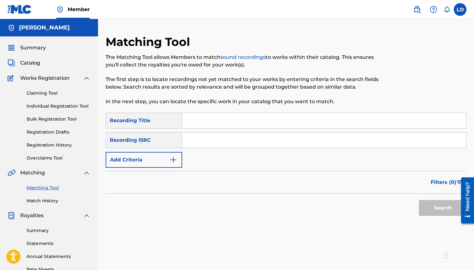
click at [175, 122] on div "Recording Title" at bounding box center [144, 121] width 77 height 16
click at [189, 122] on input "Search Form" at bounding box center [324, 120] width 284 height 15
type input "Scream and Shout"
click at [196, 143] on input "Search Form" at bounding box center [324, 140] width 284 height 15
type input "T 3332352651"
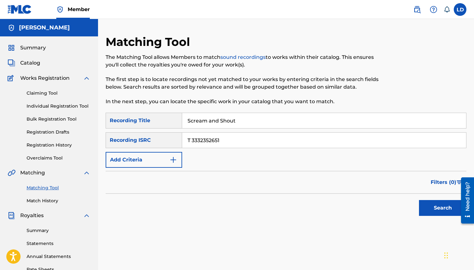
click at [178, 159] on button "Add Criteria" at bounding box center [144, 160] width 77 height 16
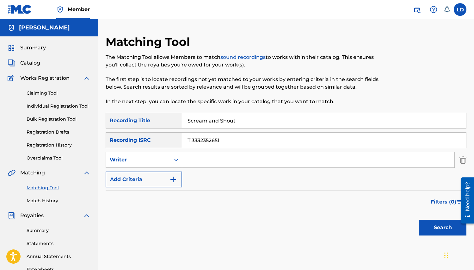
click at [193, 162] on input "Search Form" at bounding box center [318, 159] width 273 height 15
type input "[PERSON_NAME]"
click at [432, 232] on button "Search" at bounding box center [442, 228] width 47 height 16
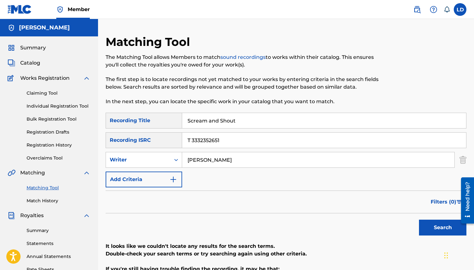
click at [252, 58] on link "sound recordings" at bounding box center [243, 57] width 45 height 6
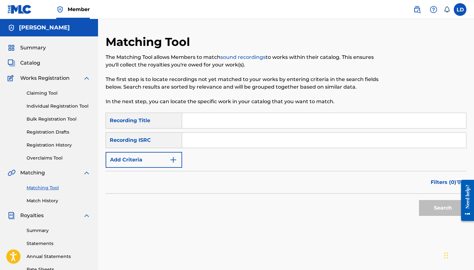
click at [53, 94] on link "Claiming Tool" at bounding box center [59, 93] width 64 height 7
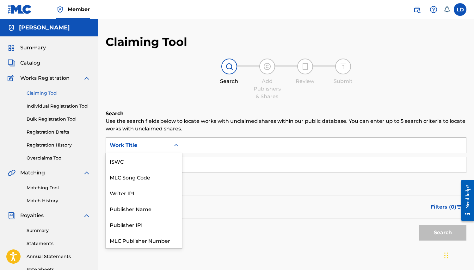
click at [179, 146] on icon "Search Form" at bounding box center [176, 145] width 6 height 6
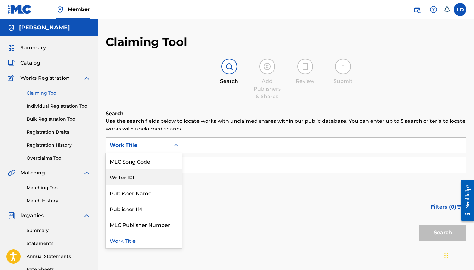
click at [167, 173] on div "Writer IPI" at bounding box center [144, 177] width 76 height 16
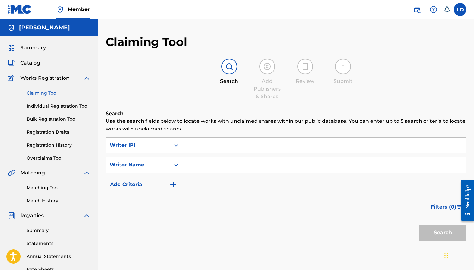
click at [194, 150] on input "Search Form" at bounding box center [324, 145] width 284 height 15
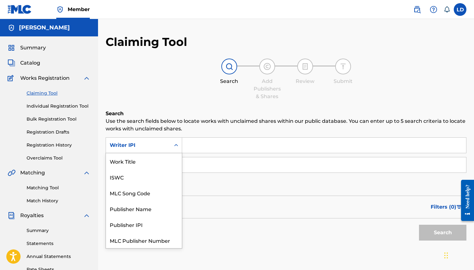
click at [178, 147] on icon "Search Form" at bounding box center [176, 145] width 6 height 6
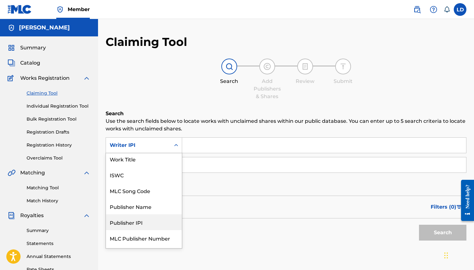
scroll to position [0, 0]
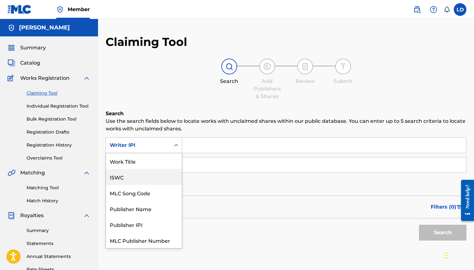
click at [125, 181] on div "ISWC" at bounding box center [144, 177] width 76 height 16
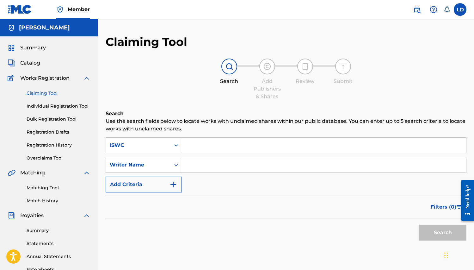
click at [217, 145] on input "Search Form" at bounding box center [324, 145] width 284 height 15
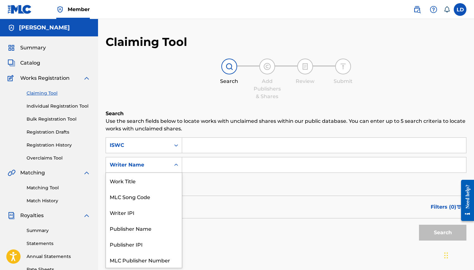
click at [177, 168] on div "Search Form" at bounding box center [176, 164] width 11 height 11
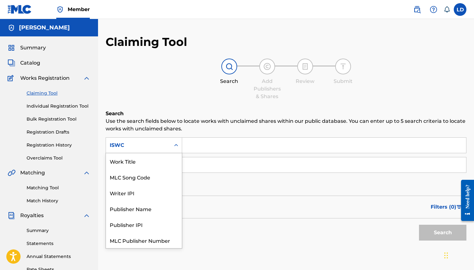
click at [176, 145] on icon "Search Form" at bounding box center [176, 145] width 6 height 6
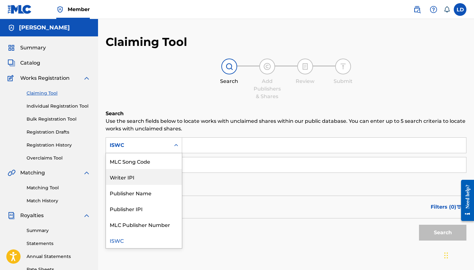
click at [132, 179] on div "Writer IPI" at bounding box center [144, 177] width 76 height 16
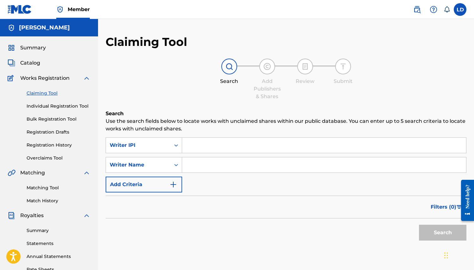
click at [200, 151] on input "Search Form" at bounding box center [324, 145] width 284 height 15
type input "512678061"
click at [198, 166] on input "Search Form" at bounding box center [324, 164] width 284 height 15
type input "[PERSON_NAME]"
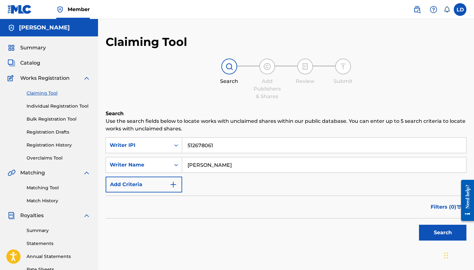
click at [177, 184] on img "Search Form" at bounding box center [174, 185] width 8 height 8
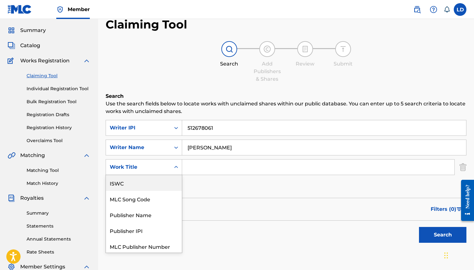
click at [176, 175] on div "ISWC, 1 of 6. 6 results available. Use Up and Down to choose options, press Ent…" at bounding box center [144, 167] width 77 height 16
click at [176, 185] on div "ISWC" at bounding box center [144, 183] width 76 height 16
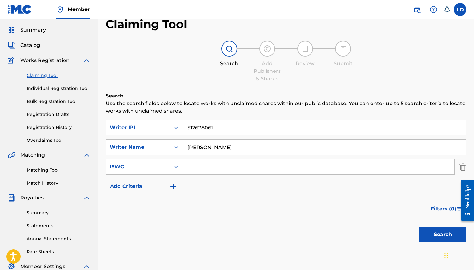
click at [197, 169] on input "Search Form" at bounding box center [318, 166] width 273 height 15
type input "T 3332352651"
click at [175, 189] on img "Search Form" at bounding box center [174, 187] width 8 height 8
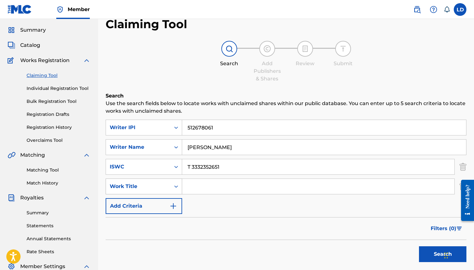
scroll to position [22, 0]
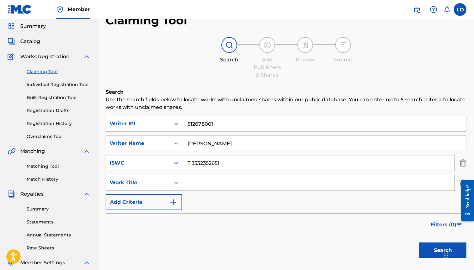
click at [177, 186] on div "Search Form" at bounding box center [176, 182] width 11 height 11
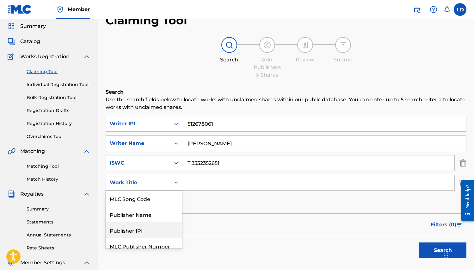
scroll to position [21, 0]
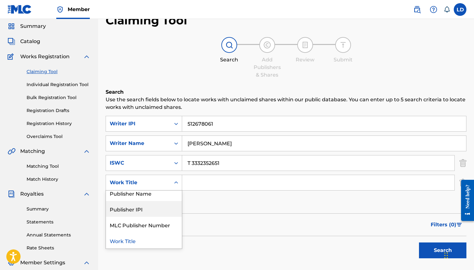
click at [165, 210] on div "Publisher IPI" at bounding box center [144, 209] width 76 height 16
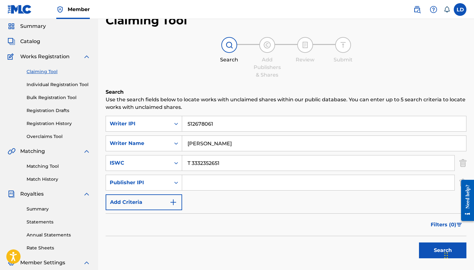
click at [194, 183] on input "Search Form" at bounding box center [318, 182] width 273 height 15
type input "512678061"
click at [426, 250] on button "Search" at bounding box center [442, 250] width 47 height 16
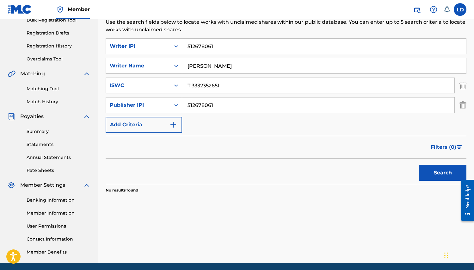
scroll to position [100, 0]
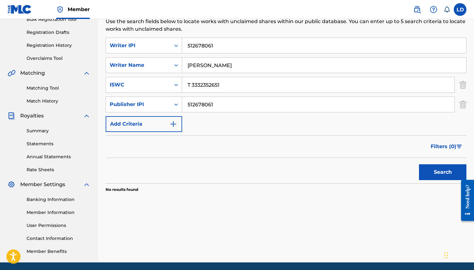
click at [445, 175] on button "Search" at bounding box center [442, 172] width 47 height 16
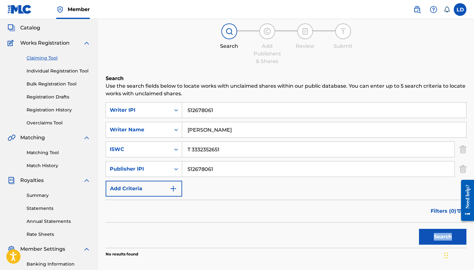
scroll to position [34, 0]
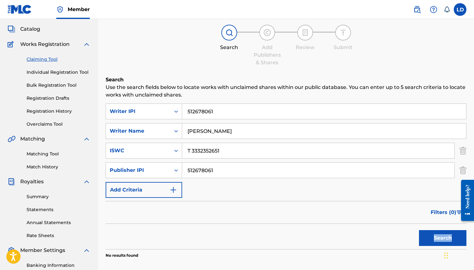
click at [55, 168] on link "Match History" at bounding box center [59, 167] width 64 height 7
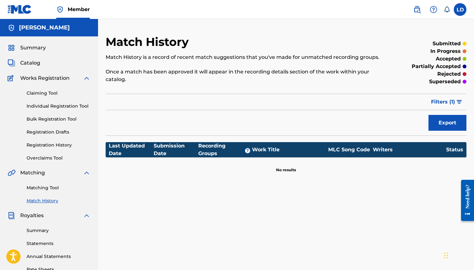
click at [46, 158] on link "Overclaims Tool" at bounding box center [59, 158] width 64 height 7
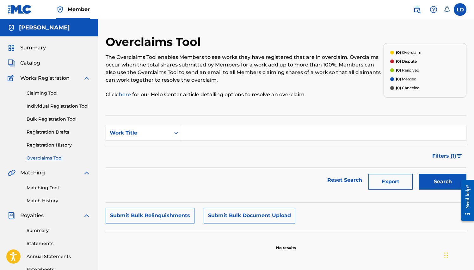
click at [46, 144] on link "Registration History" at bounding box center [59, 145] width 64 height 7
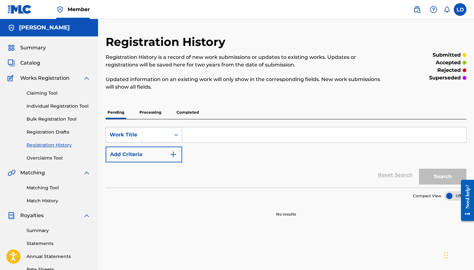
click at [178, 133] on icon "Search Form" at bounding box center [176, 135] width 6 height 6
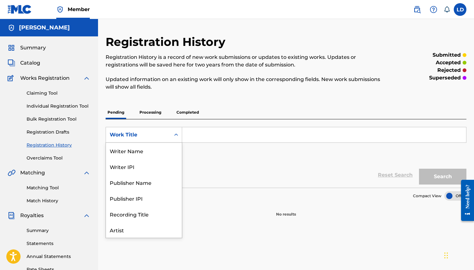
scroll to position [32, 0]
click at [163, 147] on div "Publisher Name" at bounding box center [144, 151] width 76 height 16
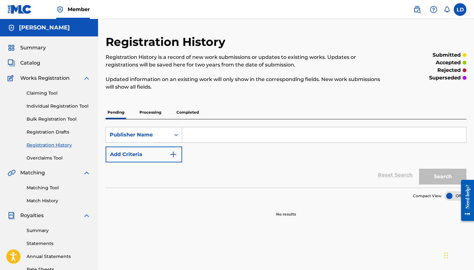
click at [199, 140] on input "Search Form" at bounding box center [324, 134] width 284 height 15
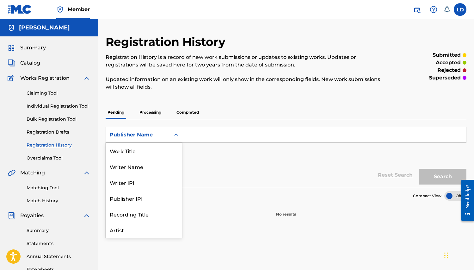
click at [178, 135] on icon "Search Form" at bounding box center [176, 135] width 4 height 2
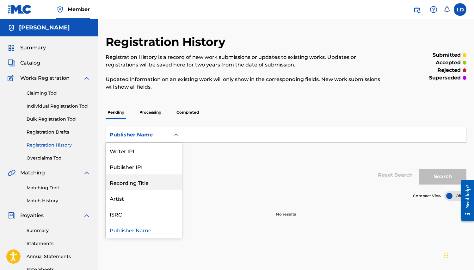
click at [131, 183] on div "Recording Title" at bounding box center [144, 182] width 76 height 16
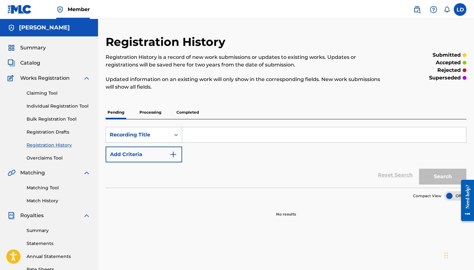
click at [208, 132] on input "Search Form" at bounding box center [324, 134] width 284 height 15
type input "Scream and Shout"
click at [174, 151] on img "Search Form" at bounding box center [174, 155] width 8 height 8
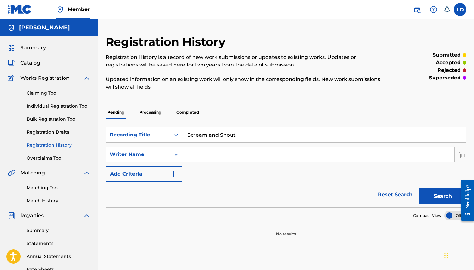
click at [197, 155] on input "Search Form" at bounding box center [318, 154] width 273 height 15
type input "[PERSON_NAME]"
click at [166, 170] on button "Add Criteria" at bounding box center [144, 174] width 77 height 16
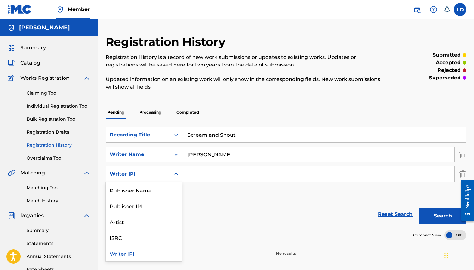
click at [179, 173] on icon "Search Form" at bounding box center [176, 174] width 6 height 6
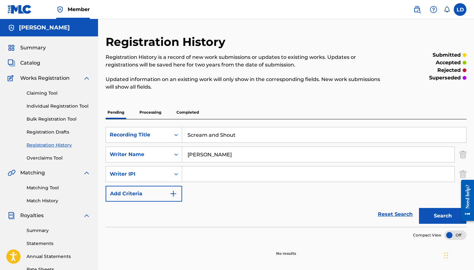
click at [207, 174] on input "Search Form" at bounding box center [318, 173] width 273 height 15
type input "512678061"
click at [175, 196] on img "Search Form" at bounding box center [174, 194] width 8 height 8
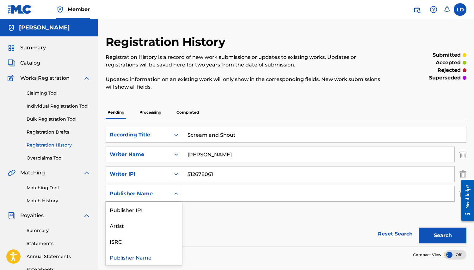
click at [177, 195] on icon "Search Form" at bounding box center [176, 194] width 6 height 6
click at [170, 236] on div "ISRC" at bounding box center [144, 241] width 76 height 16
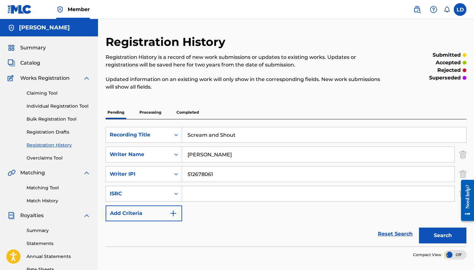
click at [203, 193] on input "Search Form" at bounding box center [318, 193] width 273 height 15
type input "T 3332352651"
click at [442, 235] on button "Search" at bounding box center [442, 236] width 47 height 16
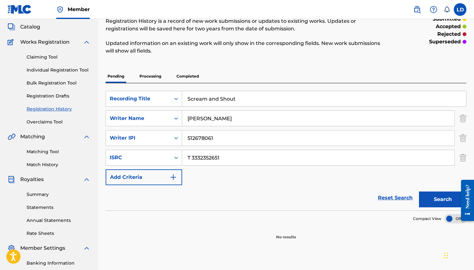
scroll to position [32, 0]
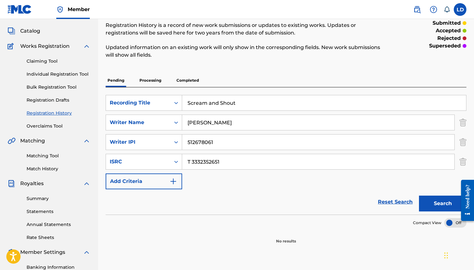
click at [446, 203] on button "Search" at bounding box center [442, 204] width 47 height 16
click at [453, 206] on button "Search" at bounding box center [442, 204] width 47 height 16
click at [148, 79] on p "Processing" at bounding box center [151, 80] width 26 height 13
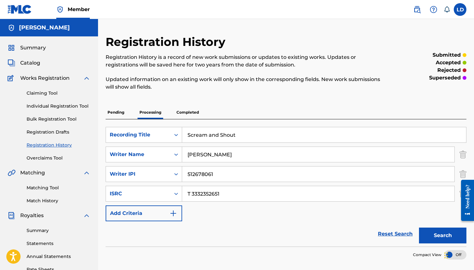
click at [41, 79] on span "Works Registration" at bounding box center [44, 78] width 49 height 8
click at [441, 234] on button "Search" at bounding box center [442, 236] width 47 height 16
click at [187, 113] on p "Completed" at bounding box center [188, 112] width 26 height 13
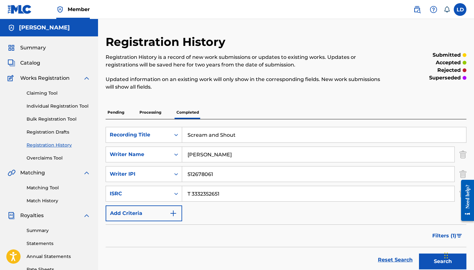
click at [113, 112] on p "Pending" at bounding box center [116, 112] width 21 height 13
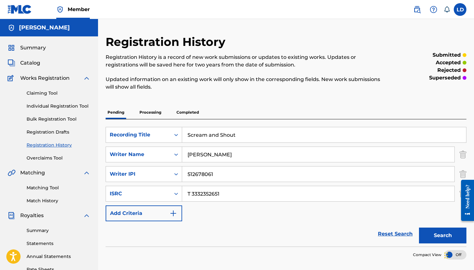
click at [31, 64] on span "Catalog" at bounding box center [30, 63] width 20 height 8
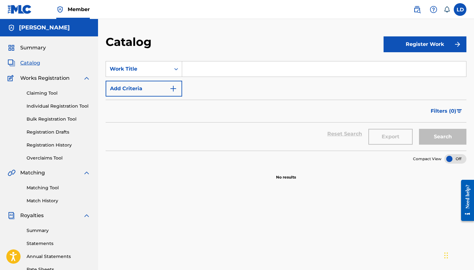
click at [437, 46] on button "Register Work" at bounding box center [425, 44] width 83 height 16
click at [393, 67] on link "Individual" at bounding box center [425, 64] width 83 height 15
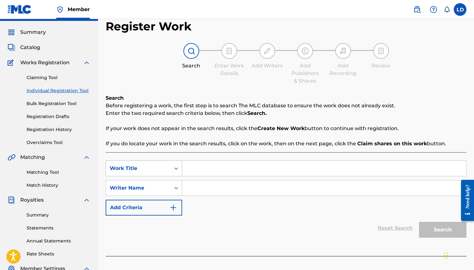
click at [172, 176] on div "Work Title" at bounding box center [144, 168] width 77 height 16
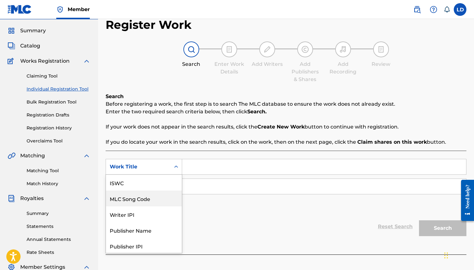
scroll to position [16, 0]
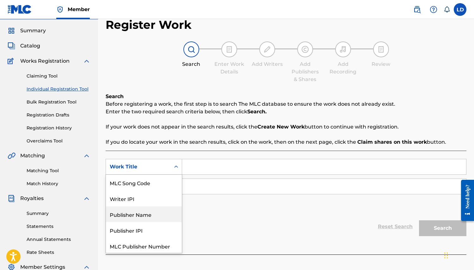
click at [172, 213] on div "Publisher Name" at bounding box center [144, 214] width 76 height 16
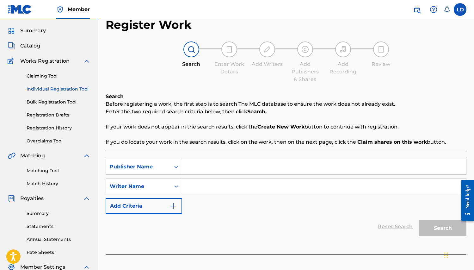
click at [200, 172] on input "Search Form" at bounding box center [324, 166] width 284 height 15
type input "l"
click at [177, 166] on icon "Search Form" at bounding box center [176, 167] width 6 height 6
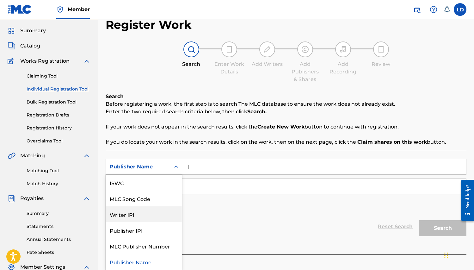
click at [152, 217] on div "Writer IPI" at bounding box center [144, 214] width 76 height 16
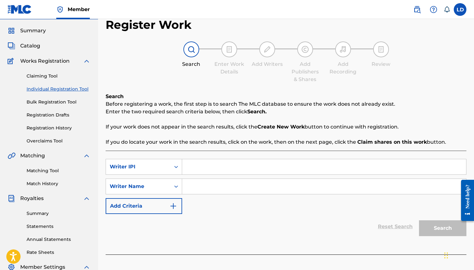
click at [196, 166] on input "Search Form" at bounding box center [324, 166] width 284 height 15
click at [178, 167] on icon "Search Form" at bounding box center [176, 167] width 6 height 6
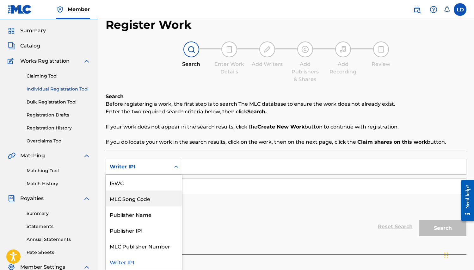
scroll to position [0, 0]
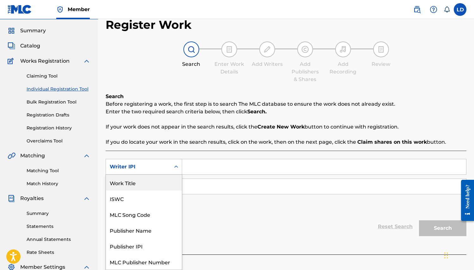
click at [154, 185] on div "Work Title" at bounding box center [144, 183] width 76 height 16
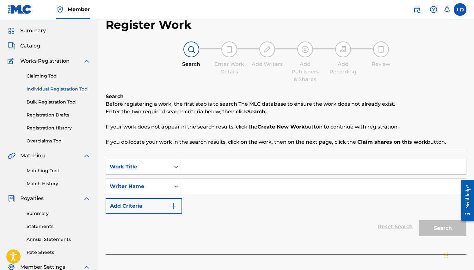
click at [206, 169] on input "Search Form" at bounding box center [324, 166] width 284 height 15
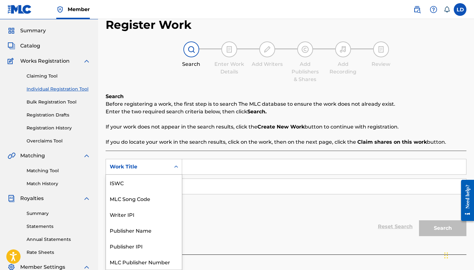
click at [176, 167] on icon "Search Form" at bounding box center [176, 167] width 4 height 2
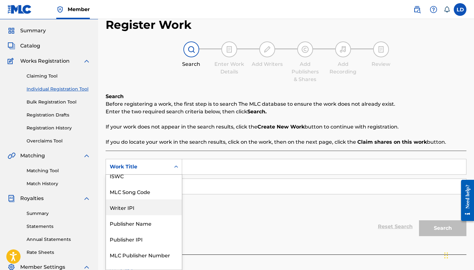
scroll to position [16, 0]
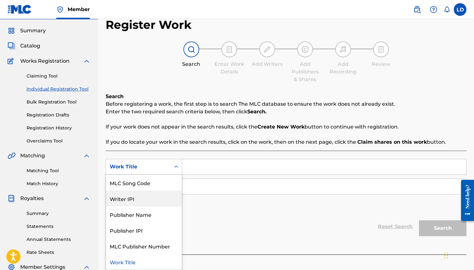
click at [149, 198] on div "Writer IPI" at bounding box center [144, 199] width 76 height 16
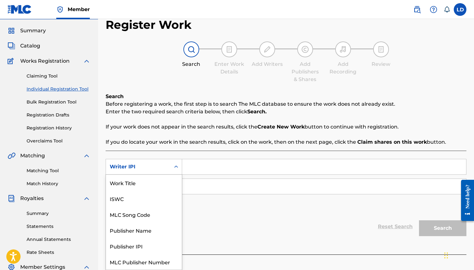
click at [176, 167] on icon "Search Form" at bounding box center [176, 167] width 6 height 6
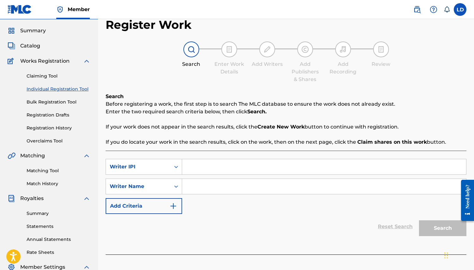
click at [204, 167] on input "Search Form" at bounding box center [324, 166] width 284 height 15
type input "512678061"
click at [177, 188] on icon "Search Form" at bounding box center [176, 186] width 6 height 6
click at [189, 188] on input "Search Form" at bounding box center [324, 186] width 284 height 15
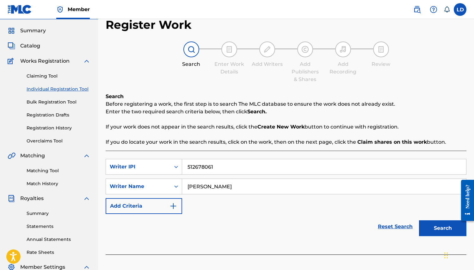
type input "[PERSON_NAME]"
click at [177, 204] on img "Search Form" at bounding box center [174, 206] width 8 height 8
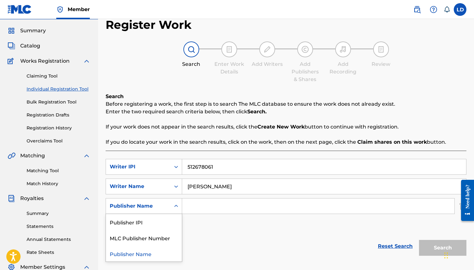
click at [178, 205] on icon "Search Form" at bounding box center [176, 206] width 6 height 6
click at [160, 254] on div "Publisher Name" at bounding box center [144, 254] width 76 height 16
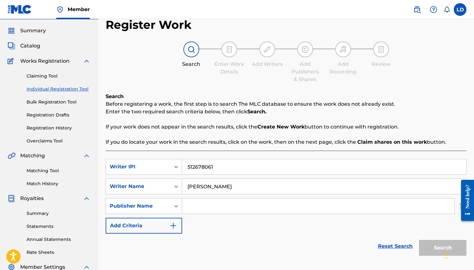
click at [198, 207] on input "Search Form" at bounding box center [318, 205] width 273 height 15
type input "P657WD"
click at [432, 246] on button "Search" at bounding box center [442, 248] width 47 height 16
click at [438, 247] on button "Search" at bounding box center [442, 248] width 47 height 16
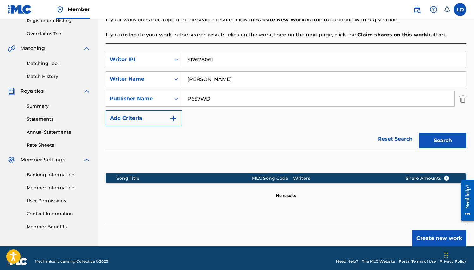
scroll to position [131, 0]
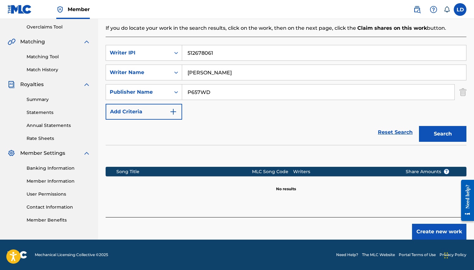
click at [173, 113] on img "Search Form" at bounding box center [174, 112] width 8 height 8
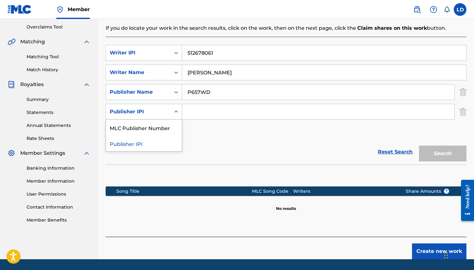
click at [176, 112] on icon "Search Form" at bounding box center [176, 112] width 6 height 6
click at [175, 110] on icon "Search Form" at bounding box center [176, 112] width 6 height 6
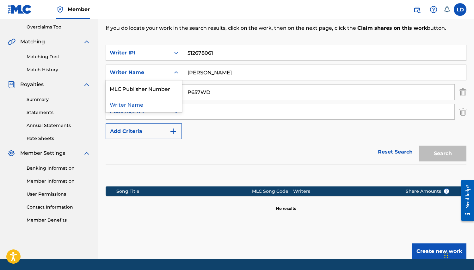
click at [177, 71] on icon "Search Form" at bounding box center [176, 72] width 6 height 6
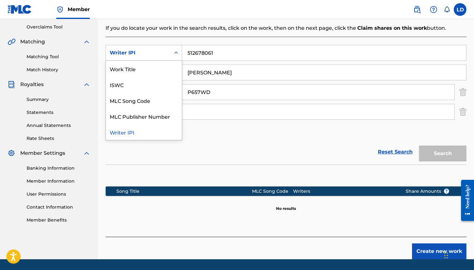
click at [177, 53] on icon "Search Form" at bounding box center [176, 53] width 4 height 2
click at [162, 99] on div "MLC Song Code" at bounding box center [144, 100] width 76 height 16
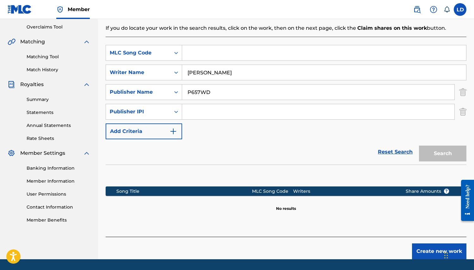
click at [195, 58] on input "Search Form" at bounding box center [324, 52] width 284 height 15
type input "T"
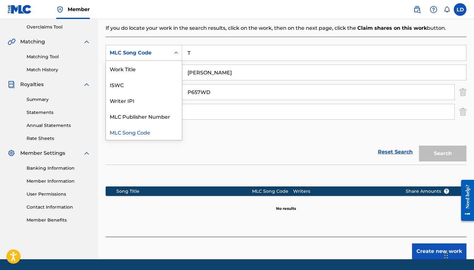
click at [176, 54] on icon "Search Form" at bounding box center [176, 53] width 6 height 6
click at [154, 131] on div "MLC Song Code" at bounding box center [144, 132] width 76 height 16
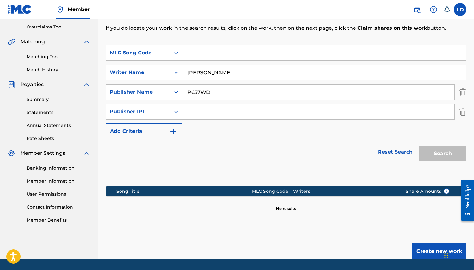
click at [203, 51] on input "Search Form" at bounding box center [324, 52] width 284 height 15
type input "QZTB22514493"
click at [277, 142] on div "Reset Search Search" at bounding box center [286, 151] width 361 height 25
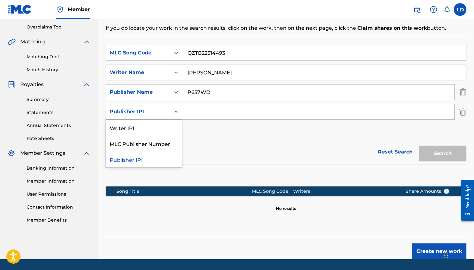
click at [181, 112] on div "Search Form" at bounding box center [176, 111] width 11 height 11
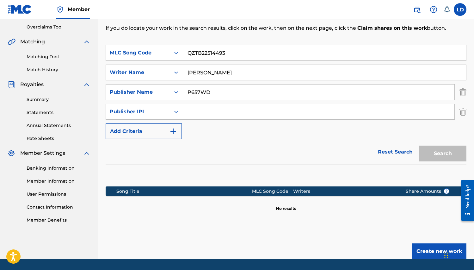
click at [218, 135] on div "SearchWithCriteria6d735d67-89fb-4eff-a013-65d722f28e81 MLC Song Code QZTB225144…" at bounding box center [286, 92] width 361 height 94
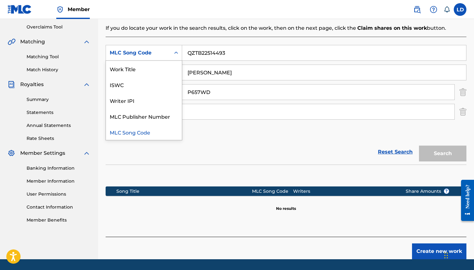
click at [177, 52] on icon "Search Form" at bounding box center [176, 53] width 6 height 6
click at [161, 83] on div "ISWC" at bounding box center [144, 85] width 76 height 16
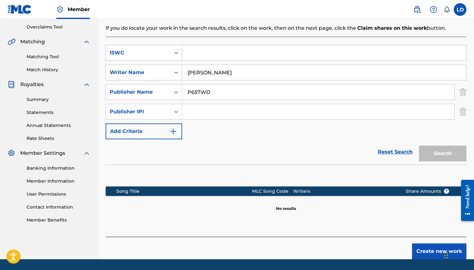
click at [192, 57] on input "Search Form" at bounding box center [324, 52] width 284 height 15
type input "T 3332352651"
click at [247, 129] on div "SearchWithCriteria084caa69-bd18-4ed5-bc70-913002787ba0 ISWC T 3332352651 Search…" at bounding box center [286, 92] width 361 height 94
click at [175, 111] on div "SearchWithCriteria084caa69-bd18-4ed5-bc70-913002787ba0 ISWC T 3332352651 Search…" at bounding box center [286, 92] width 361 height 94
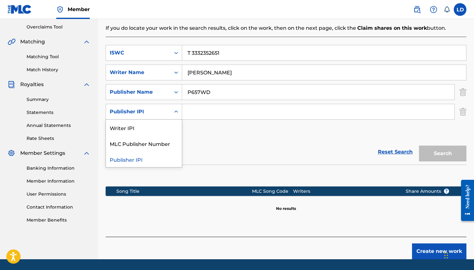
click at [175, 111] on icon "Search Form" at bounding box center [176, 112] width 6 height 6
click at [161, 129] on div "Writer IPI" at bounding box center [144, 128] width 76 height 16
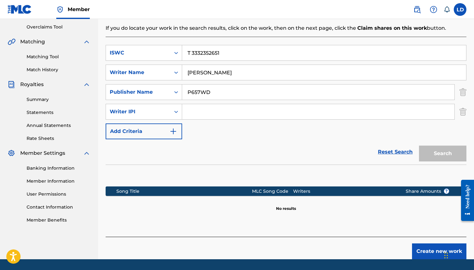
click at [198, 111] on input "Search Form" at bounding box center [318, 111] width 273 height 15
type input "512678061"
click at [439, 151] on button "Search" at bounding box center [442, 154] width 47 height 16
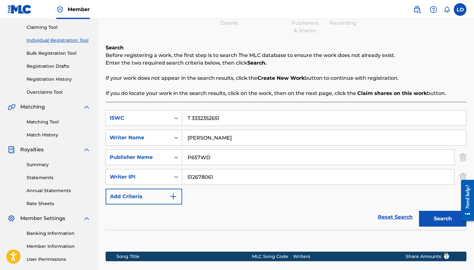
scroll to position [0, 0]
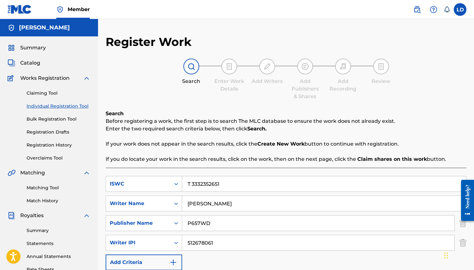
click at [40, 62] on div "Catalog" at bounding box center [49, 63] width 83 height 8
click at [27, 63] on span "Catalog" at bounding box center [30, 63] width 20 height 8
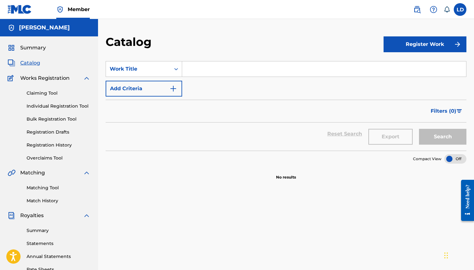
click at [443, 43] on button "Register Work" at bounding box center [425, 44] width 83 height 16
click at [423, 65] on link "Individual" at bounding box center [425, 64] width 83 height 15
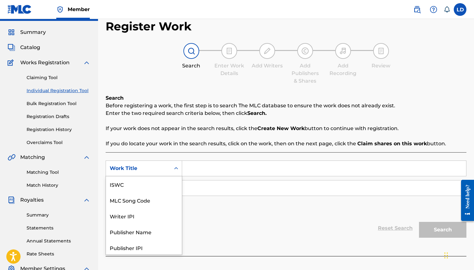
scroll to position [17, 0]
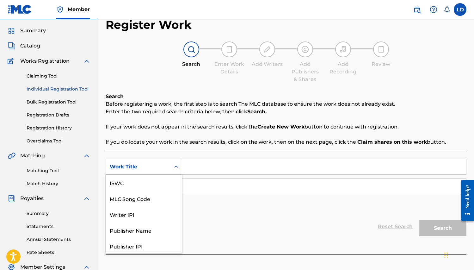
click at [179, 175] on div "Work Title selected, 7 of 7. 7 results available. Use Up and Down to choose opt…" at bounding box center [144, 167] width 77 height 16
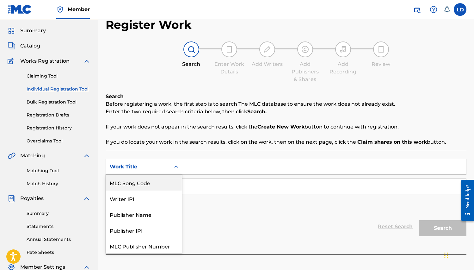
click at [173, 185] on div "MLC Song Code" at bounding box center [144, 183] width 76 height 16
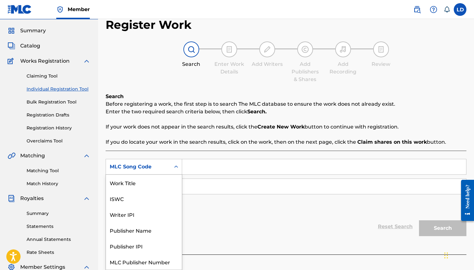
click at [177, 167] on icon "Search Form" at bounding box center [176, 167] width 4 height 2
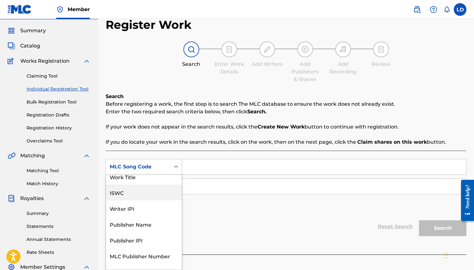
click at [165, 193] on div "ISWC" at bounding box center [144, 193] width 76 height 16
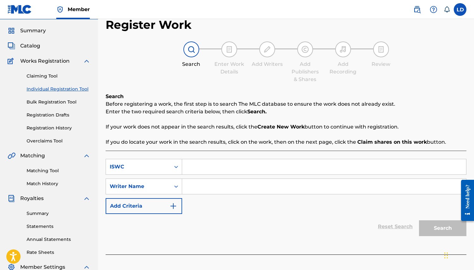
click at [195, 171] on input "Search Form" at bounding box center [324, 166] width 284 height 15
type input "T 3332352651"
click at [189, 185] on input "Search Form" at bounding box center [324, 186] width 284 height 15
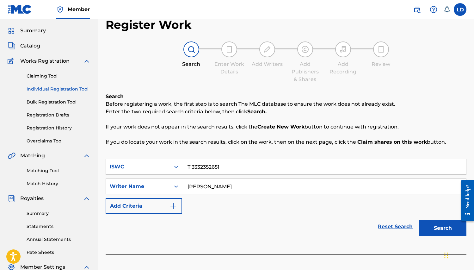
type input "[PERSON_NAME]"
click at [174, 204] on img "Search Form" at bounding box center [174, 206] width 8 height 8
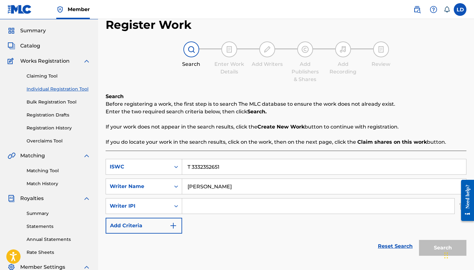
click at [190, 205] on input "Search Form" at bounding box center [318, 205] width 273 height 15
type input "512678061"
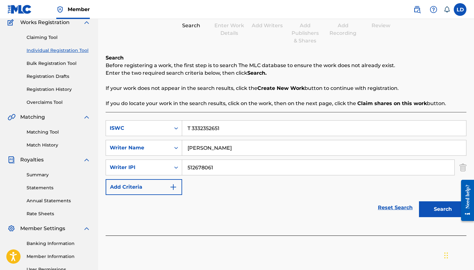
scroll to position [57, 0]
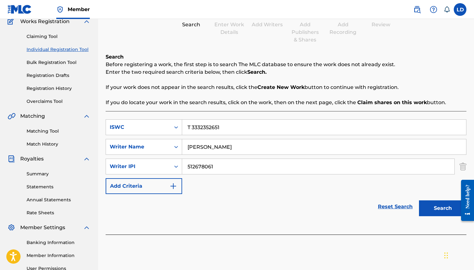
click at [435, 209] on button "Search" at bounding box center [442, 208] width 47 height 16
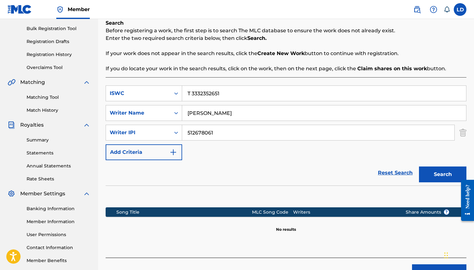
scroll to position [131, 0]
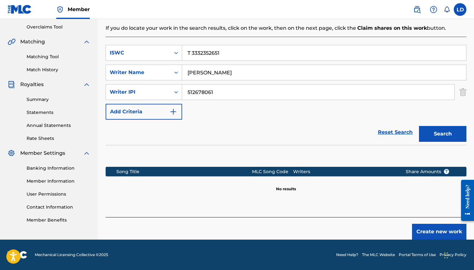
click at [437, 236] on button "Create new work" at bounding box center [439, 232] width 54 height 16
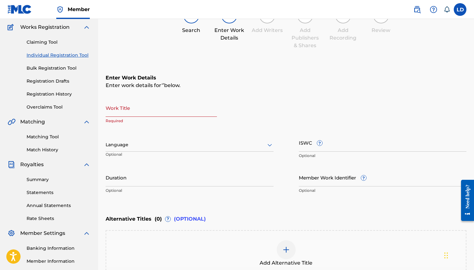
scroll to position [48, 0]
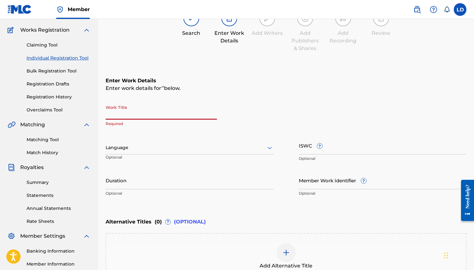
click at [131, 114] on input "Work Title" at bounding box center [161, 111] width 111 height 18
type input "Scream and Shout"
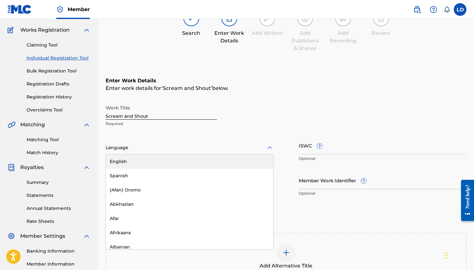
click at [270, 149] on icon at bounding box center [270, 148] width 8 height 8
click at [254, 162] on div "English" at bounding box center [189, 161] width 167 height 14
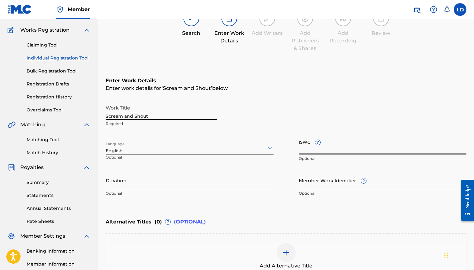
click at [312, 148] on input "ISWC ?" at bounding box center [383, 145] width 168 height 18
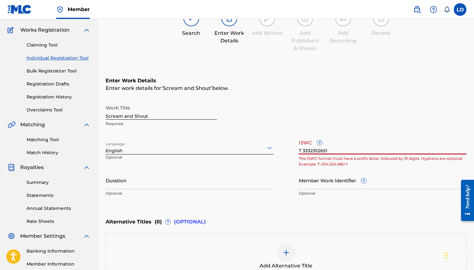
type input "T 3332352651"
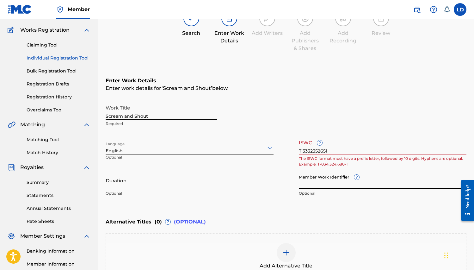
click at [314, 185] on input "Member Work Identifier ?" at bounding box center [383, 180] width 168 height 18
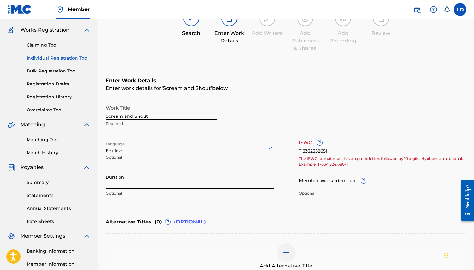
click at [154, 184] on input "Duration" at bounding box center [190, 180] width 168 height 18
type input "3"
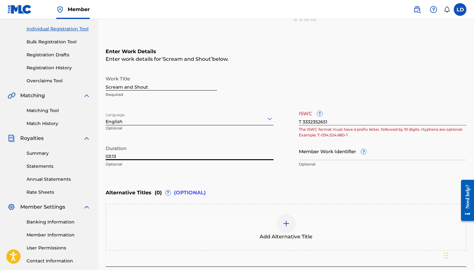
scroll to position [82, 0]
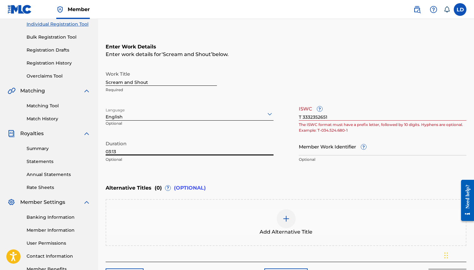
type input "03:13"
click at [303, 118] on input "T 3332352651" at bounding box center [383, 112] width 168 height 18
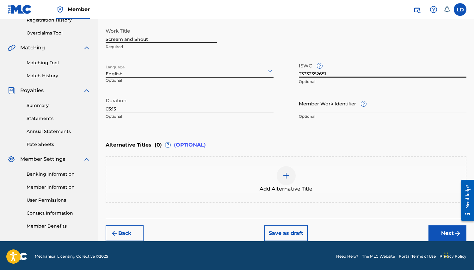
scroll to position [126, 0]
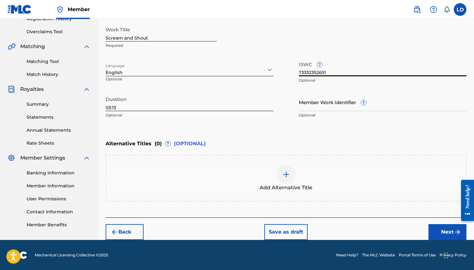
type input "T3332352651"
click at [289, 236] on button "Save as draft" at bounding box center [286, 232] width 43 height 16
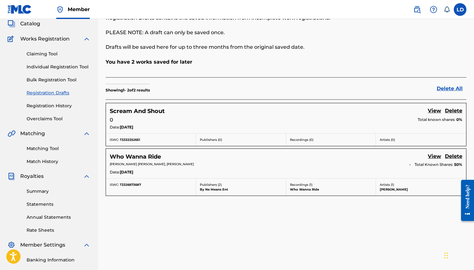
scroll to position [40, 0]
click at [53, 81] on link "Bulk Registration Tool" at bounding box center [59, 79] width 64 height 7
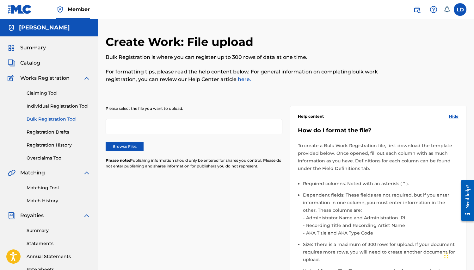
click at [64, 104] on link "Individual Registration Tool" at bounding box center [59, 106] width 64 height 7
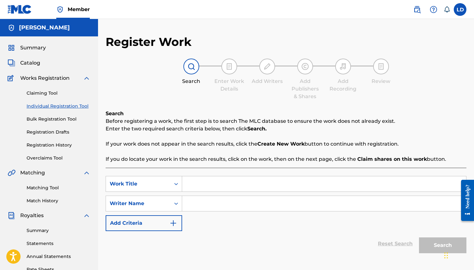
click at [44, 88] on div "Claiming Tool Individual Registration Tool Bulk Registration Tool Registration …" at bounding box center [49, 121] width 83 height 79
click at [44, 91] on link "Claiming Tool" at bounding box center [59, 93] width 64 height 7
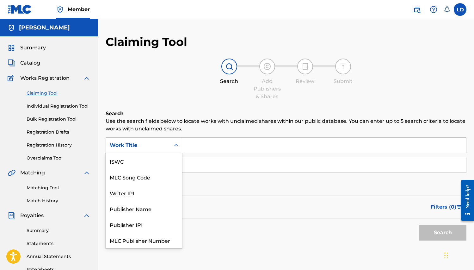
scroll to position [16, 0]
click at [174, 146] on icon "Search Form" at bounding box center [176, 145] width 6 height 6
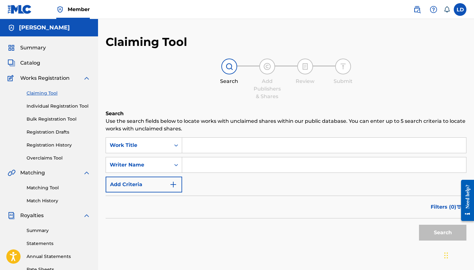
click at [42, 48] on span "Summary" at bounding box center [33, 48] width 26 height 8
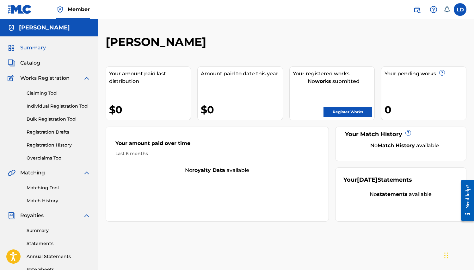
click at [355, 113] on link "Register Works" at bounding box center [348, 111] width 49 height 9
